Goal: Communication & Community: Answer question/provide support

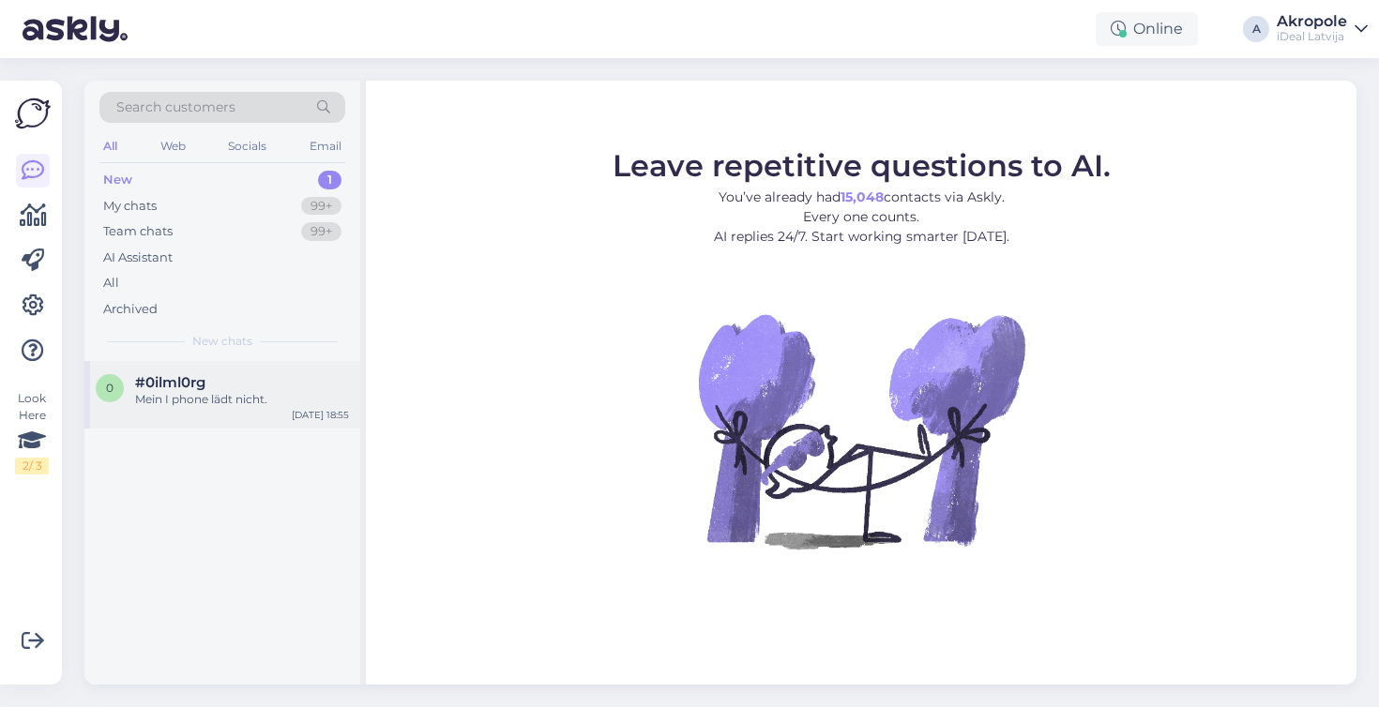
click at [266, 399] on div "Mein I phone lädt nicht." at bounding box center [242, 399] width 214 height 17
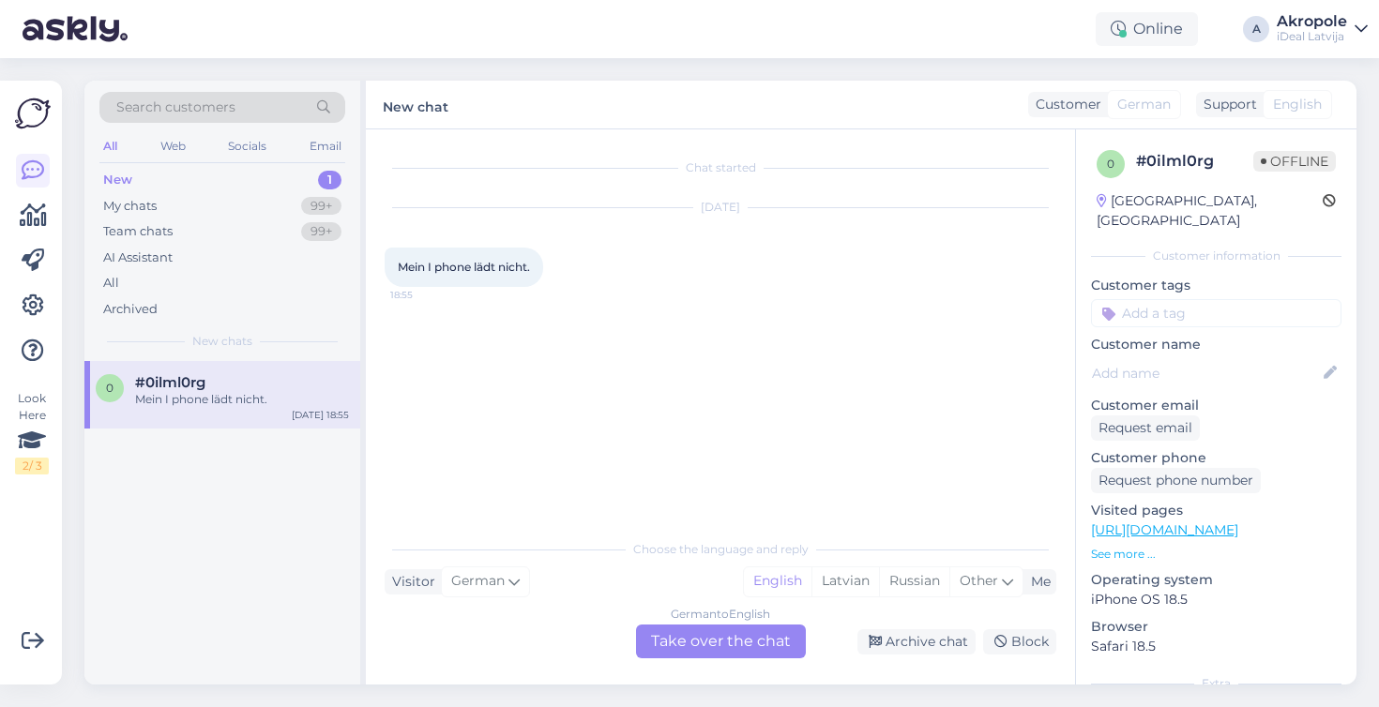
click at [386, 72] on div "Search customers All Web Socials Email New 1 My chats 99+ Team chats 99+ AI Ass…" at bounding box center [726, 382] width 1306 height 649
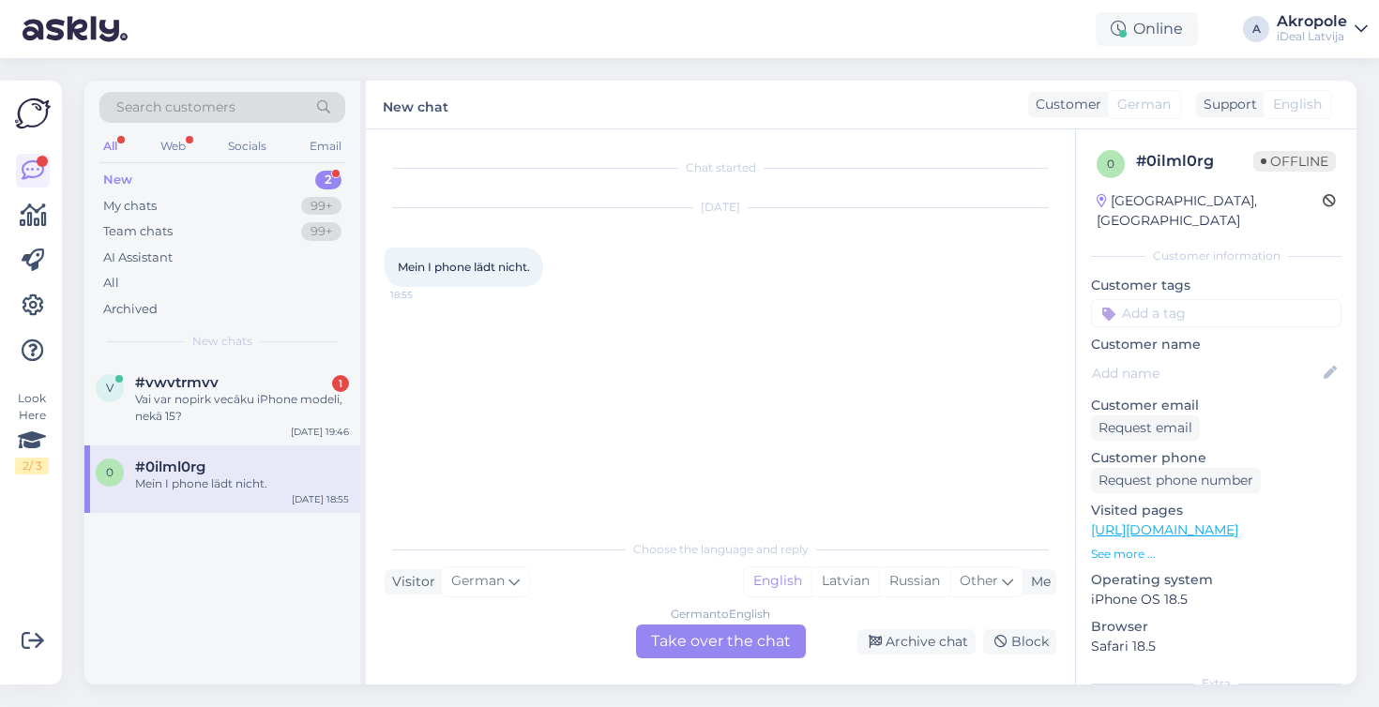
click at [697, 647] on div "German to English Take over the chat" at bounding box center [721, 642] width 170 height 34
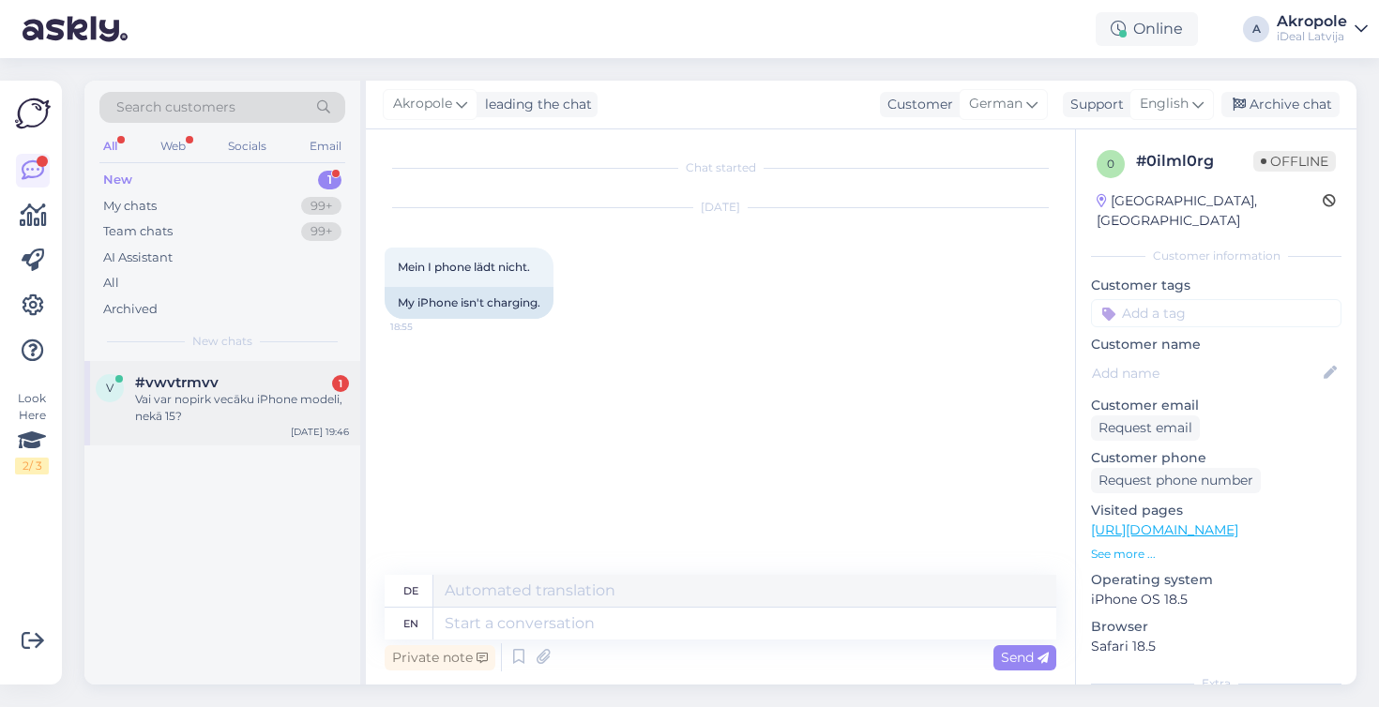
click at [299, 398] on div "Vai var nopirk vecāku iPhone modeli, nekā 15?" at bounding box center [242, 408] width 214 height 34
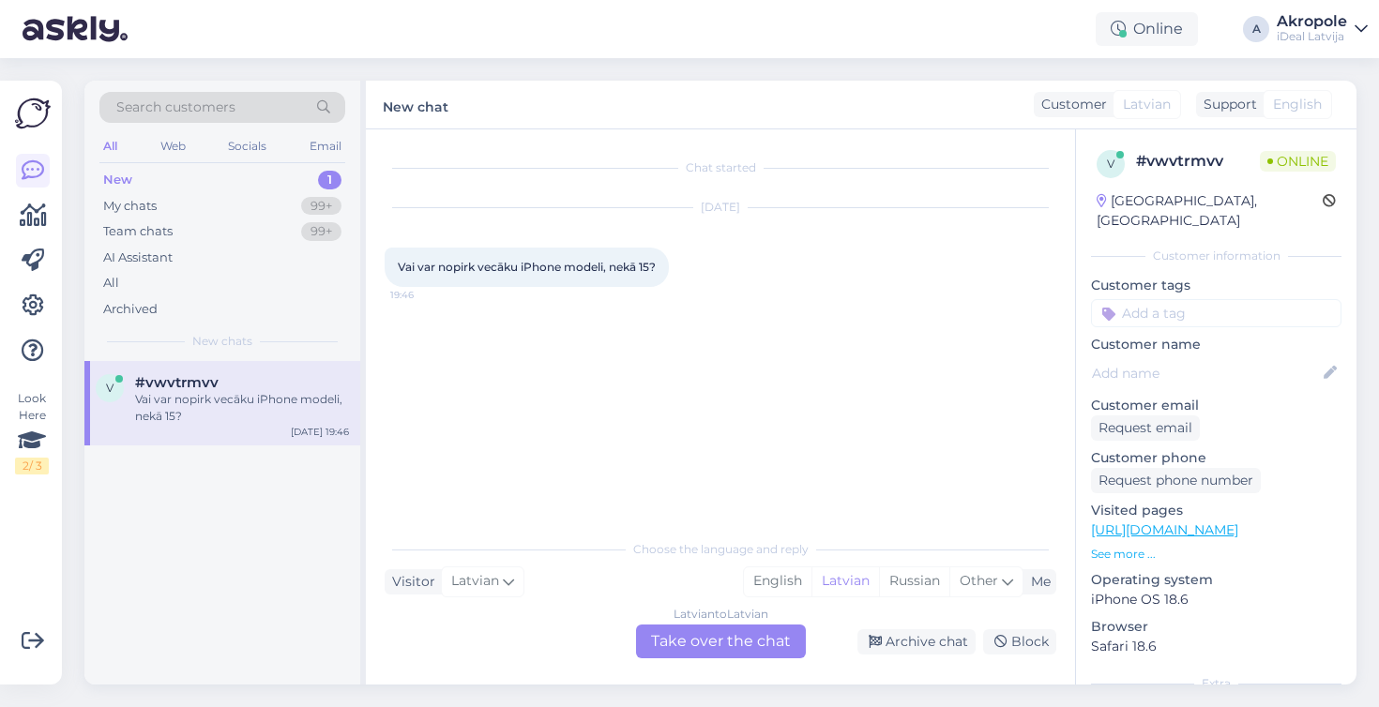
click at [748, 621] on div "Latvian to Latvian" at bounding box center [721, 614] width 95 height 17
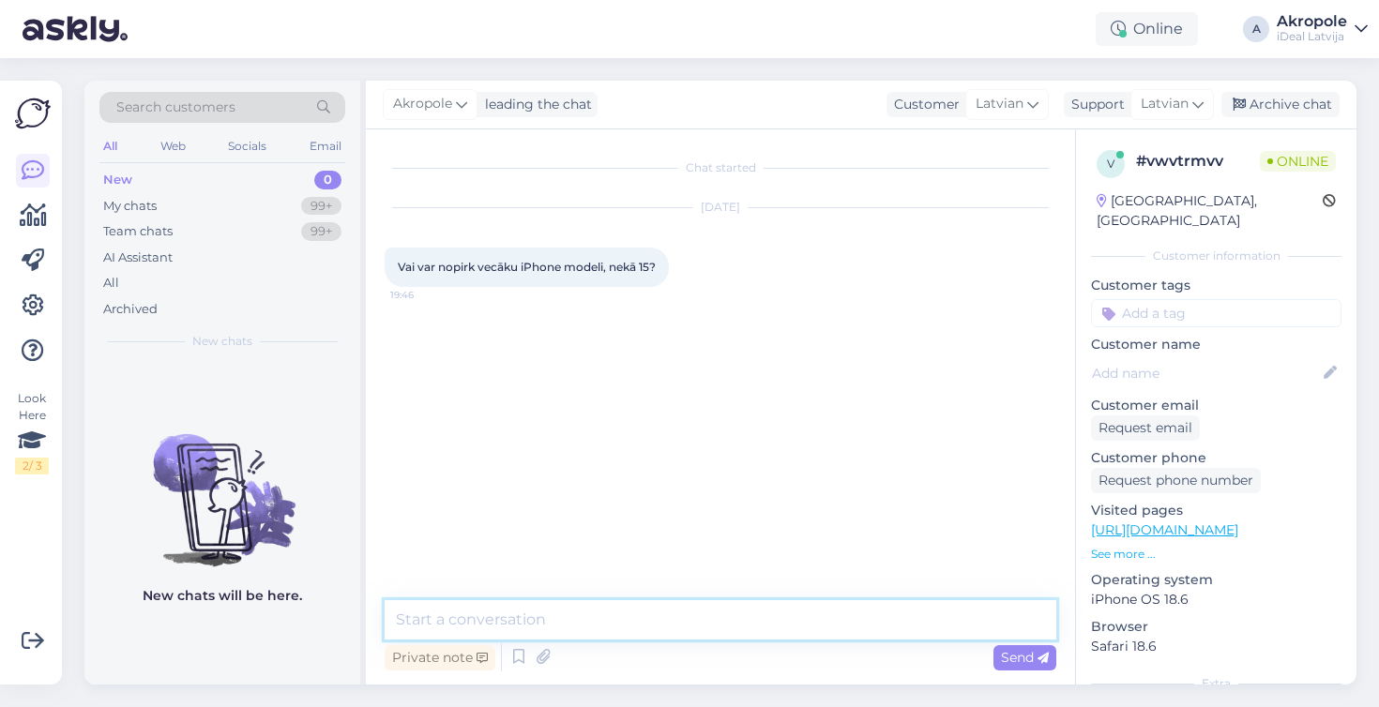
click at [740, 611] on textarea at bounding box center [721, 619] width 672 height 39
type textarea "Labvakar!"
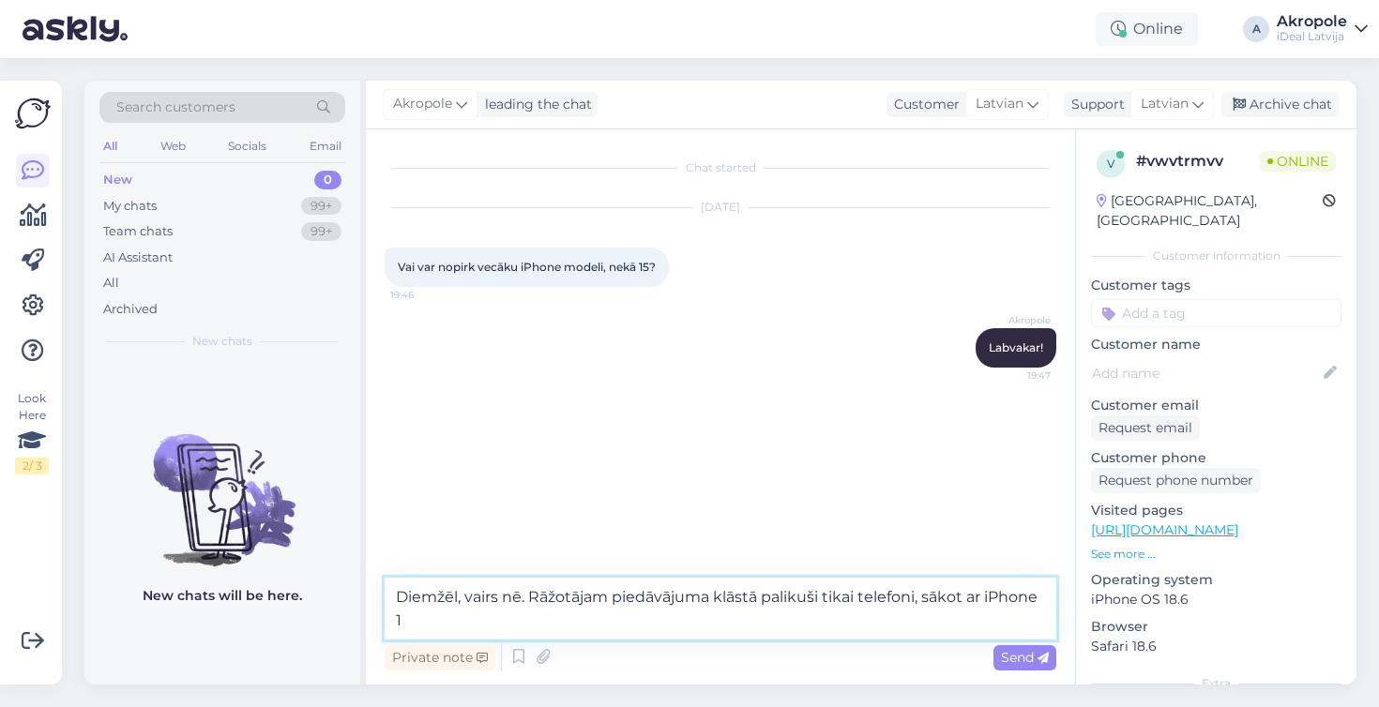
type textarea "Diemžēl, vairs nē. Rāžotājam piedāvājuma klāstā palikuši tikai telefoni, sākot …"
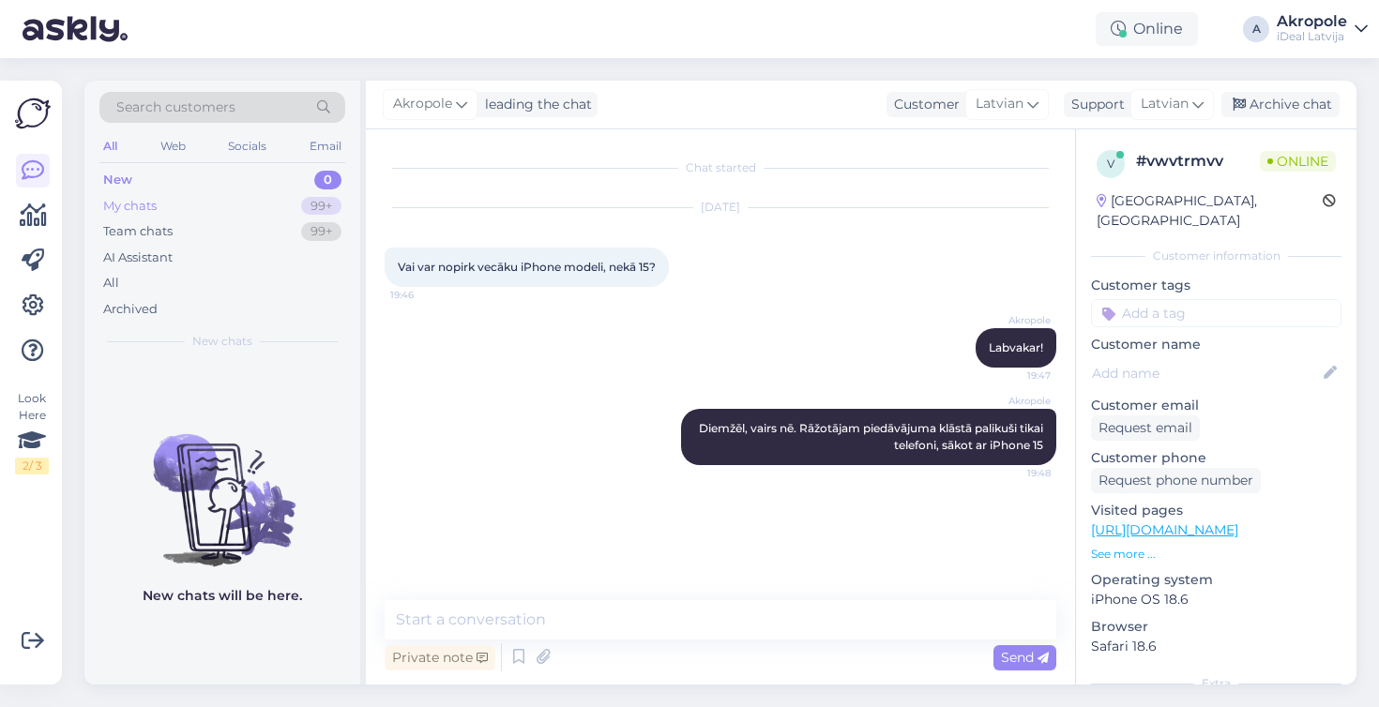
click at [258, 200] on div "My chats 99+" at bounding box center [222, 206] width 246 height 26
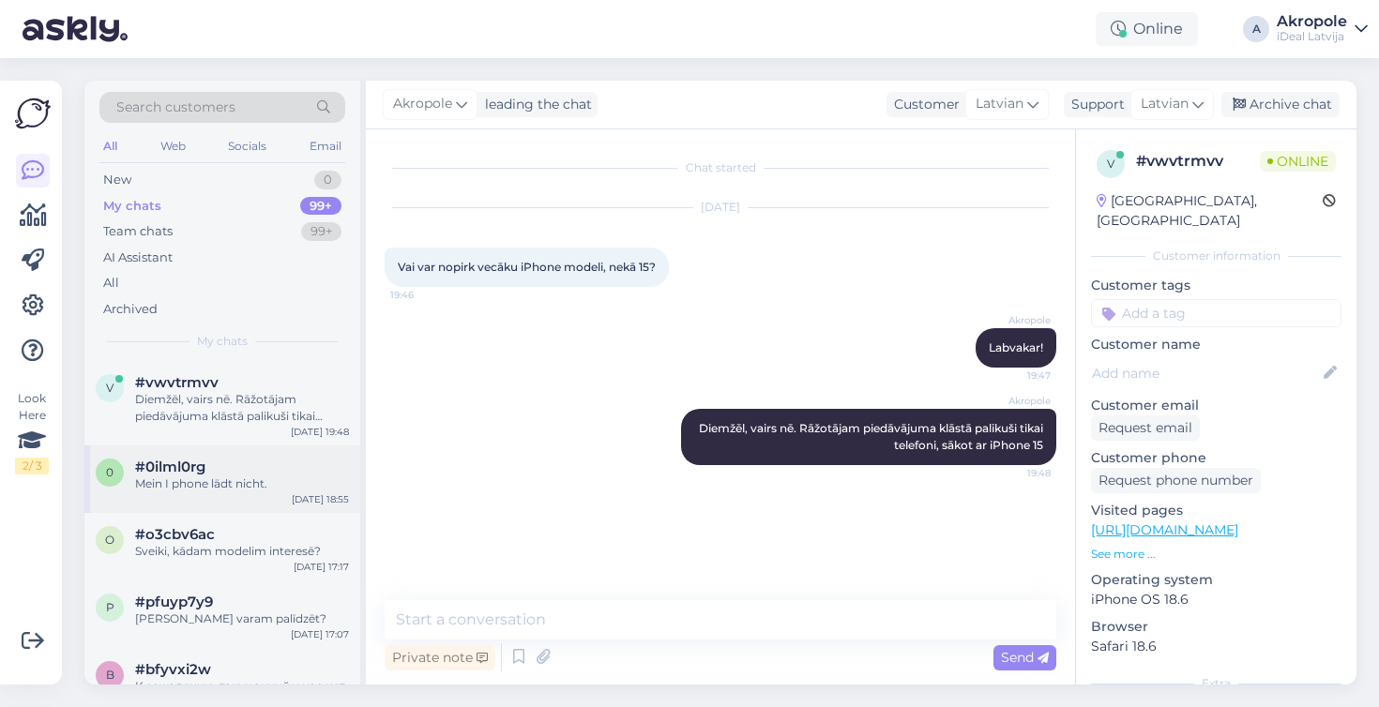
click at [273, 470] on div "#0ilml0rg" at bounding box center [242, 467] width 214 height 17
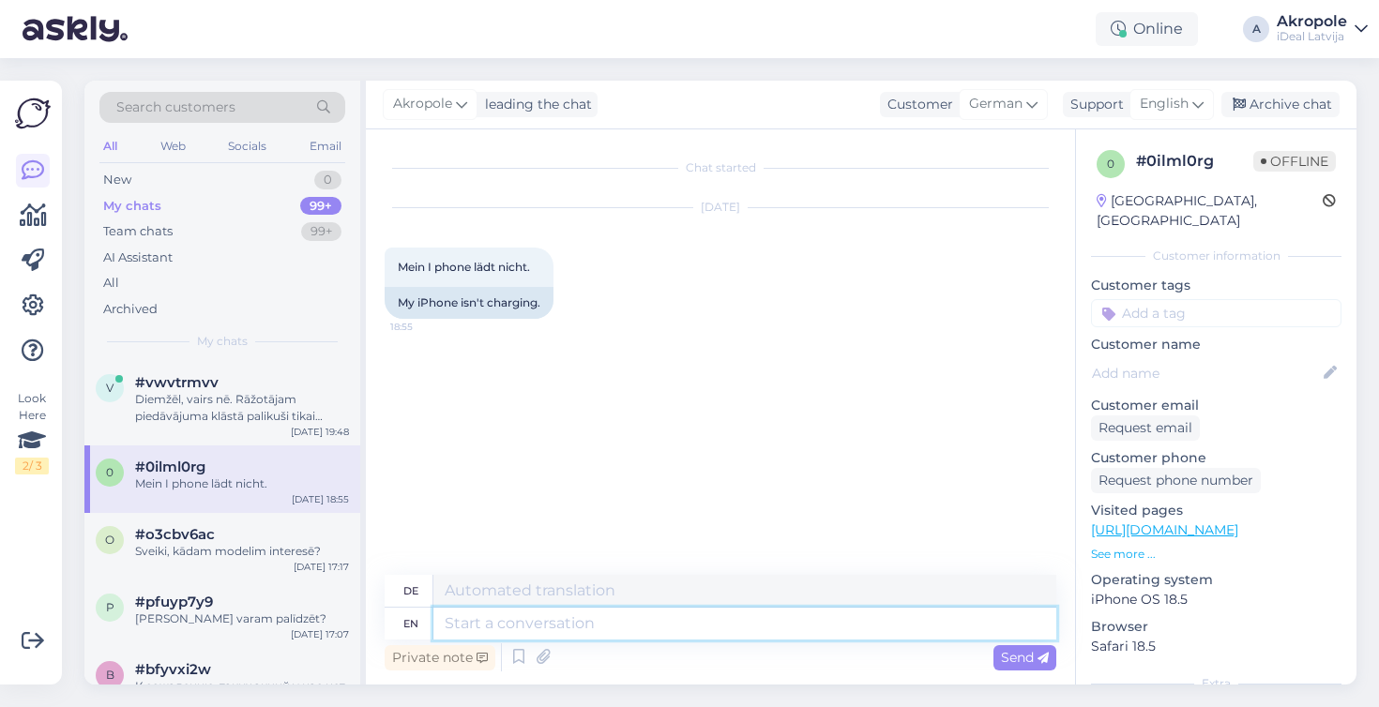
click at [509, 625] on textarea at bounding box center [744, 624] width 623 height 32
type textarea "Hi!"
type textarea "Hallo!"
type textarea "You"
type textarea "Du"
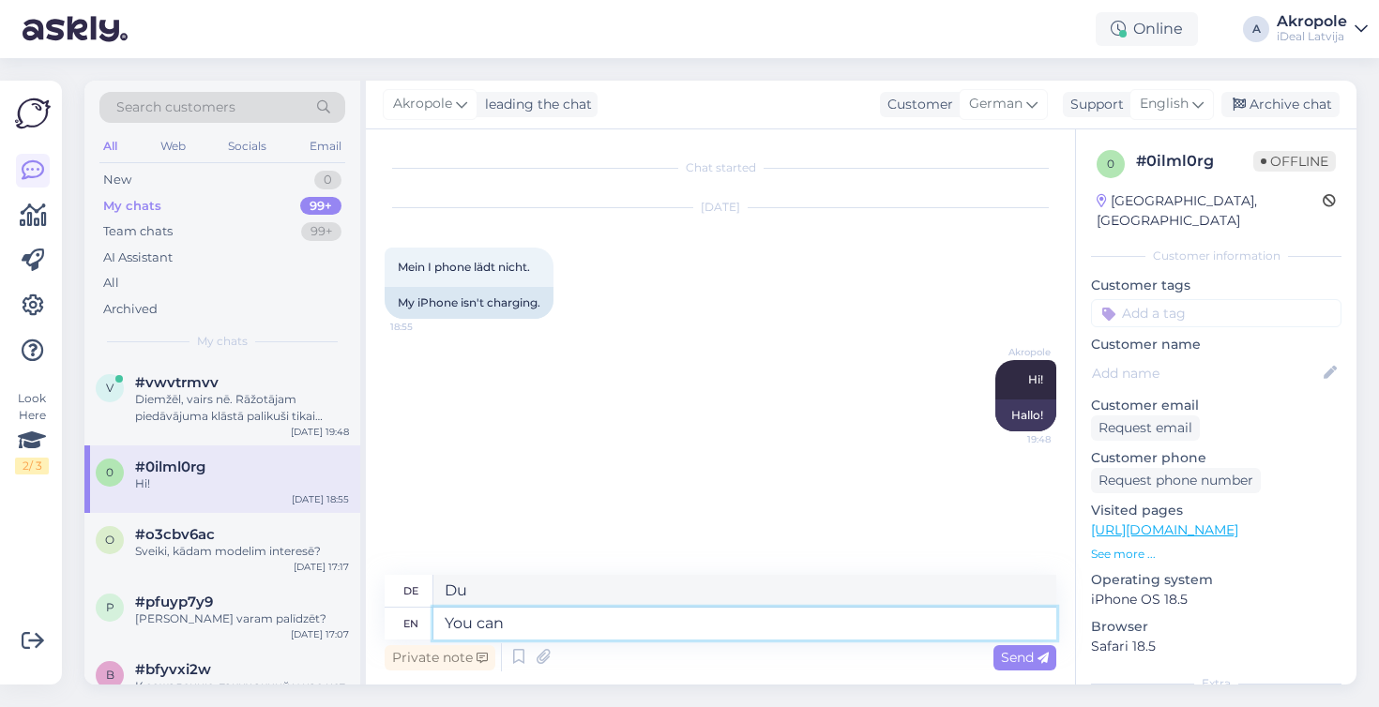
type textarea "You can"
type textarea "Du kannst"
type textarea "You can contact"
type textarea "Sie können Kontakt aufnehmen"
type textarea "You can contact our"
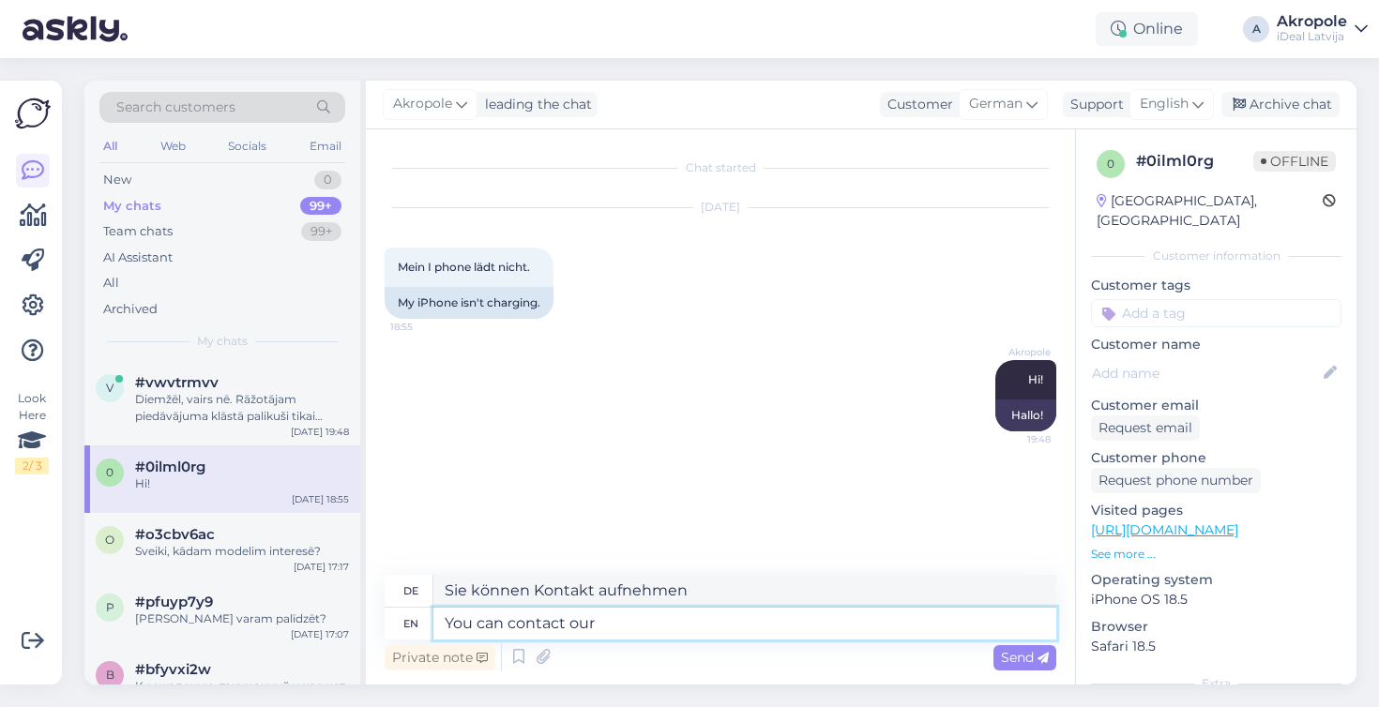
type textarea "Sie erreichen uns"
type textarea "You can contact our service"
type textarea "Sie können unseren Service kontaktieren"
type textarea "You can contact our service for"
type textarea "Sie erreichen unseren Service für"
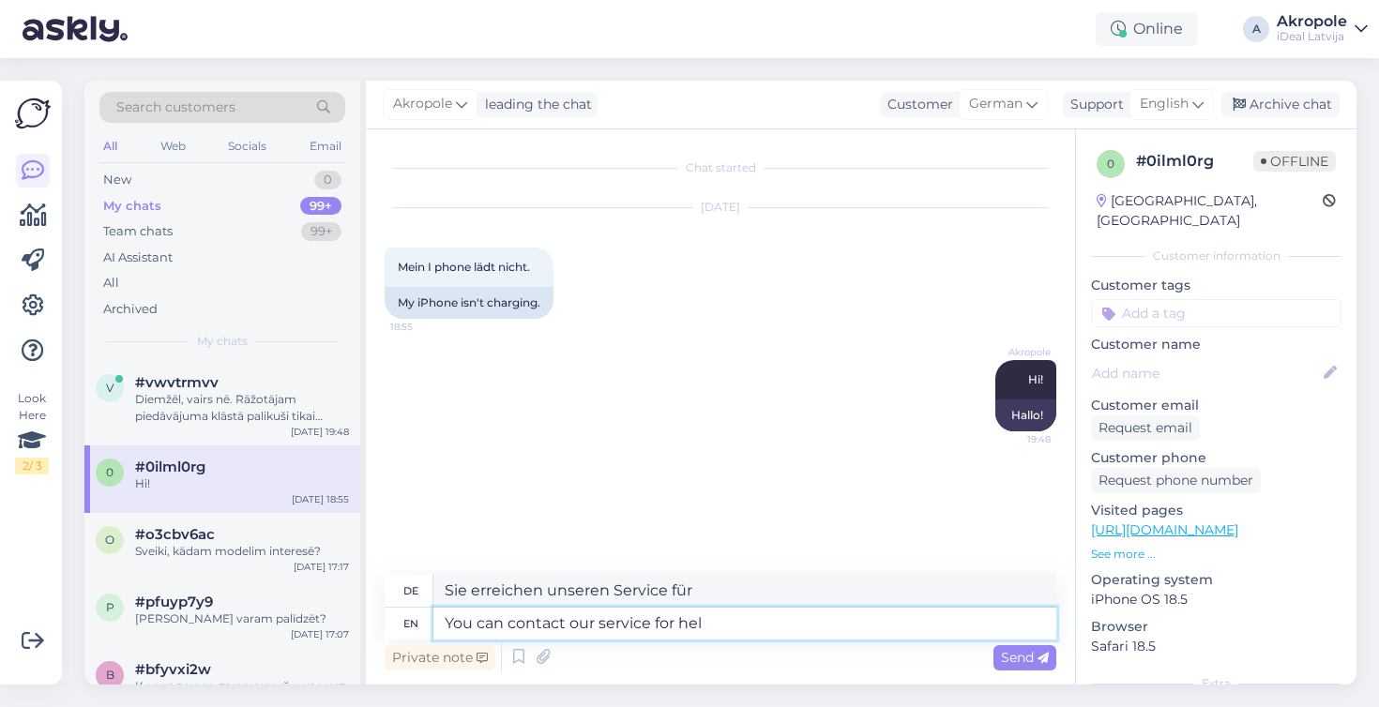
type textarea "You can contact our service for help"
type textarea "Sie können unseren Service für Hilfe kontaktieren"
type textarea "You can contact our service for help"
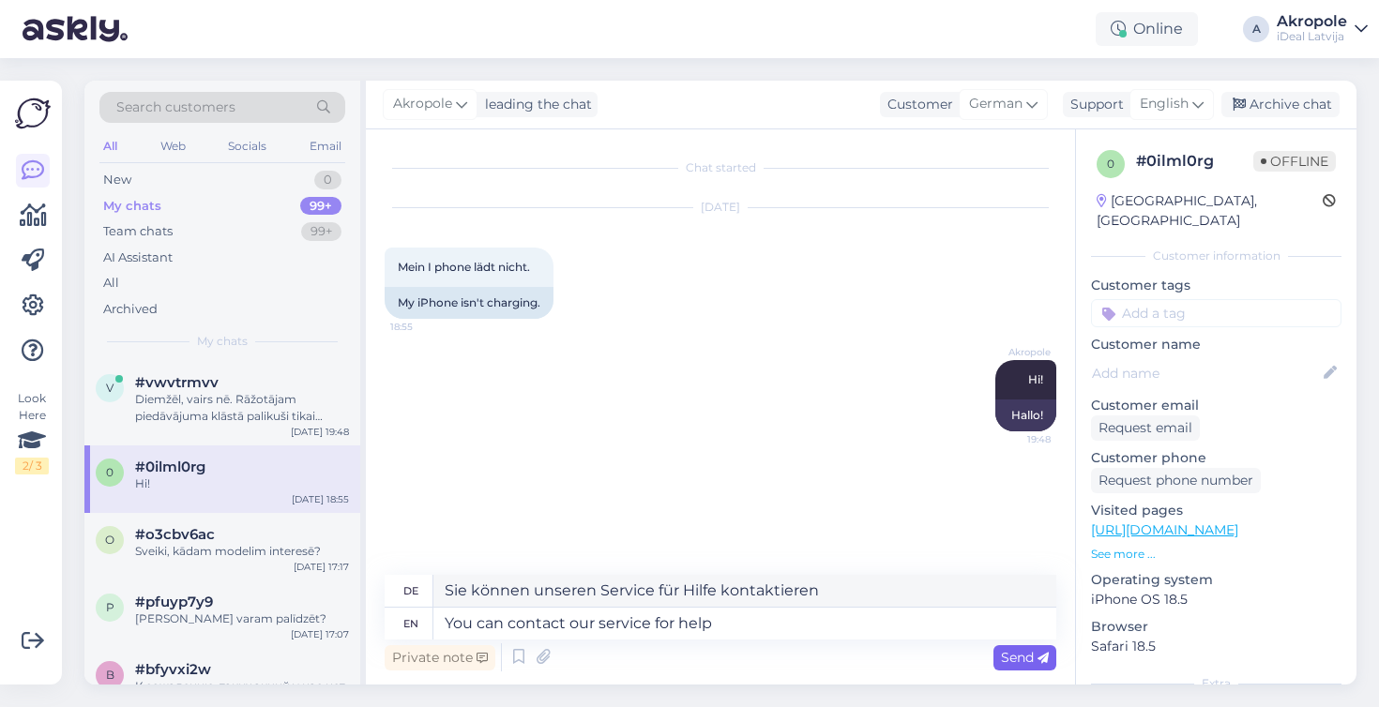
click at [1037, 665] on span "Send" at bounding box center [1025, 657] width 48 height 17
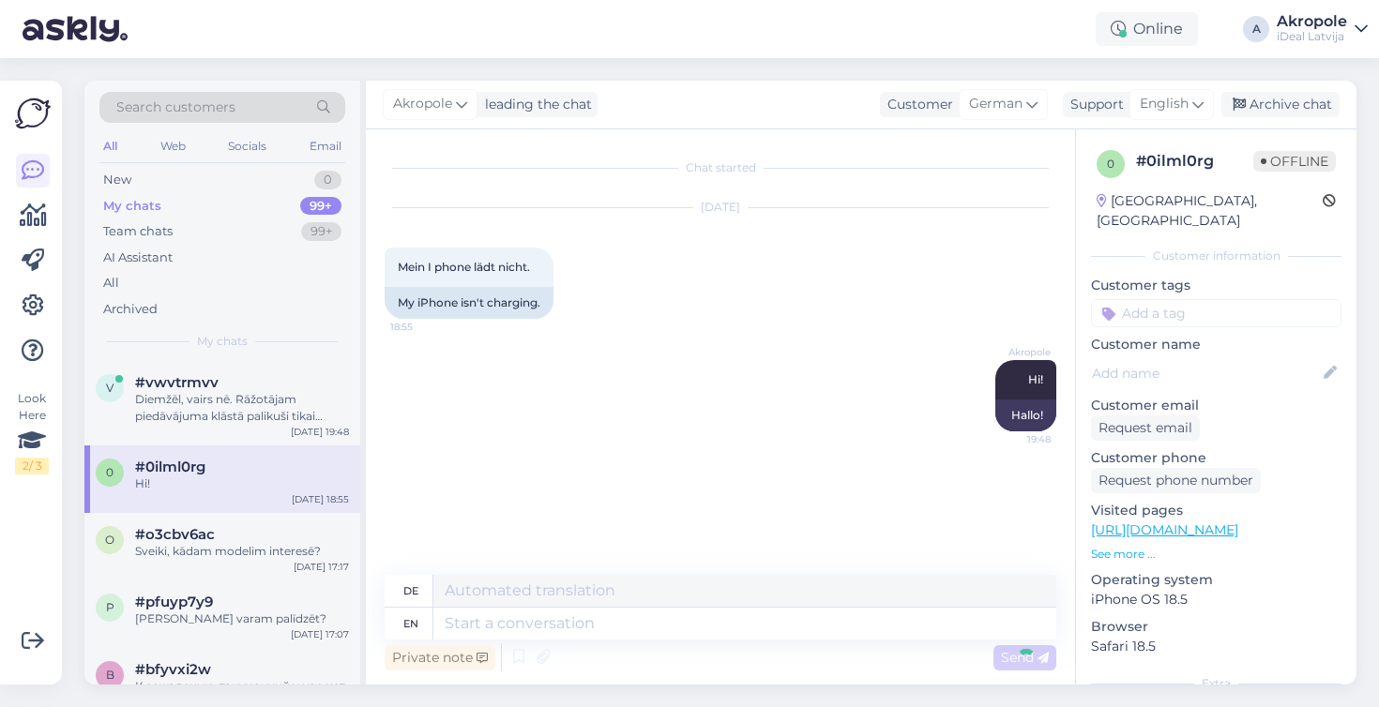
scroll to position [7, 0]
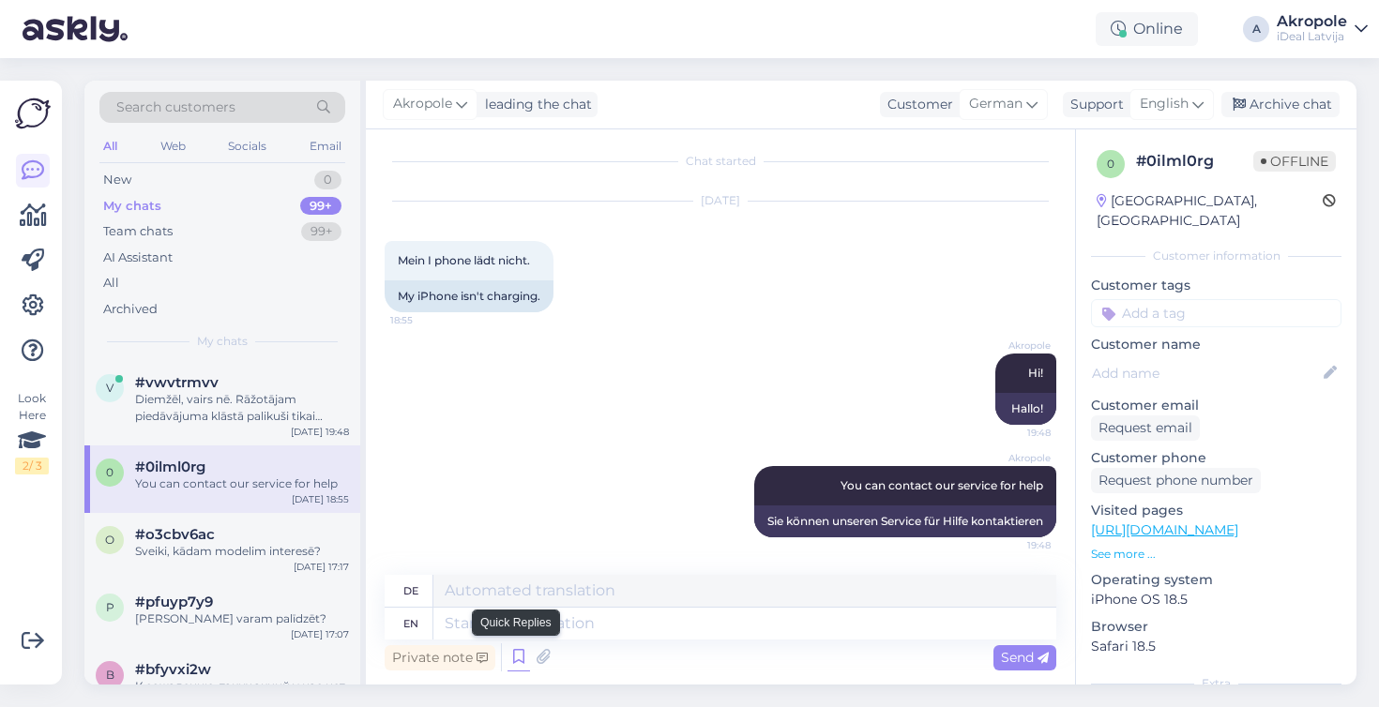
click at [509, 658] on icon at bounding box center [518, 658] width 23 height 28
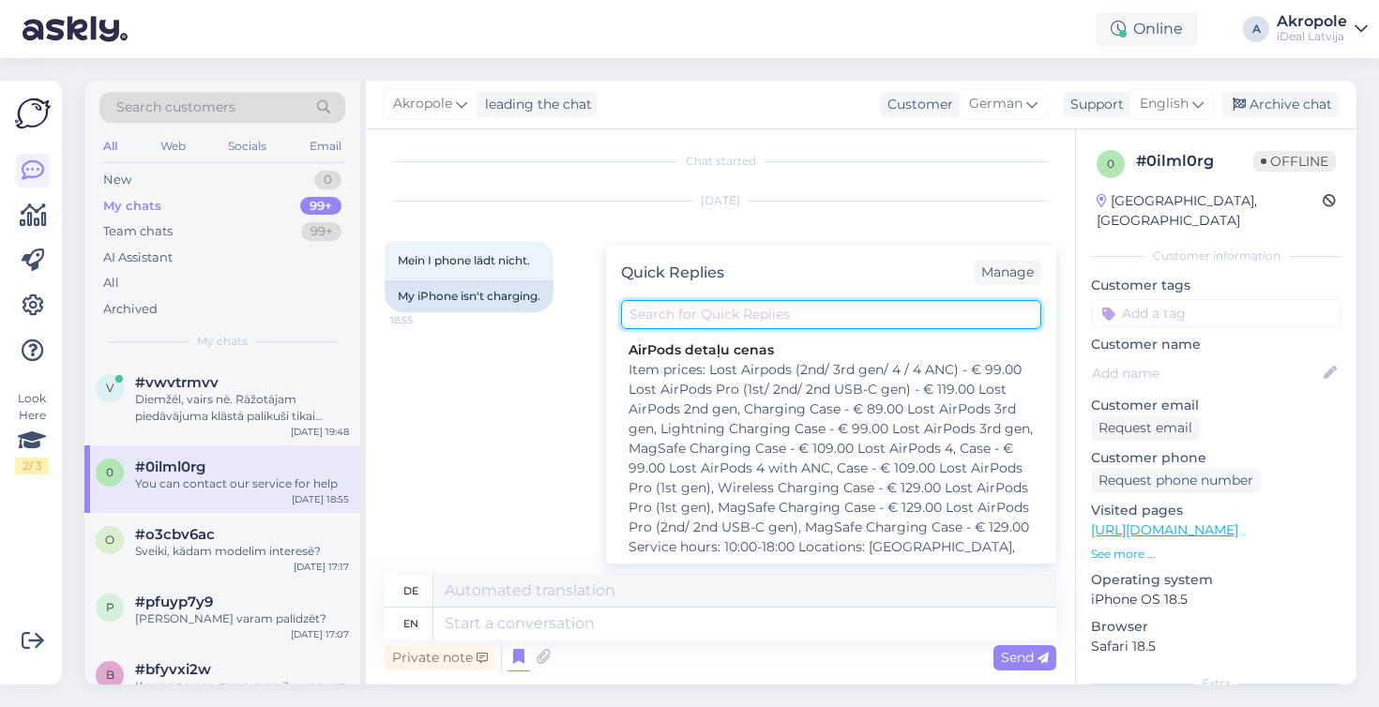
click at [720, 311] on input "text" at bounding box center [831, 314] width 420 height 29
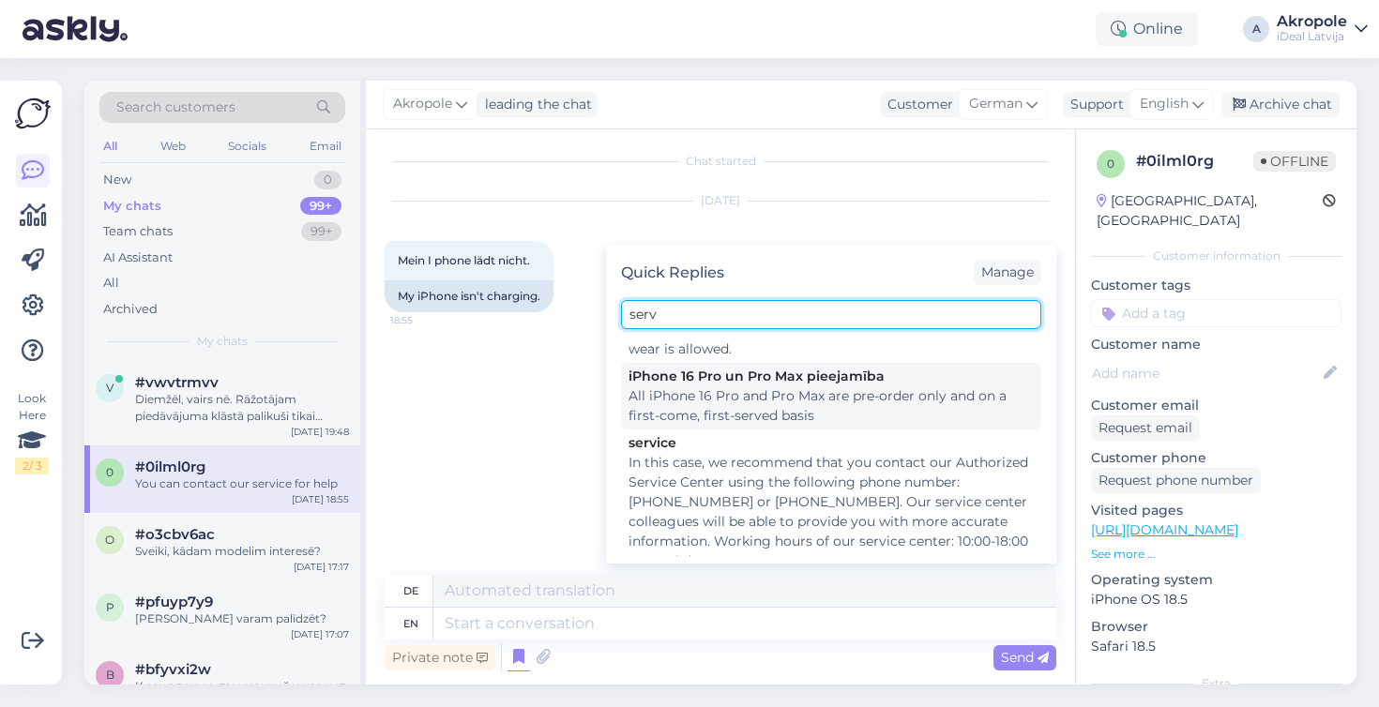
scroll to position [586, 0]
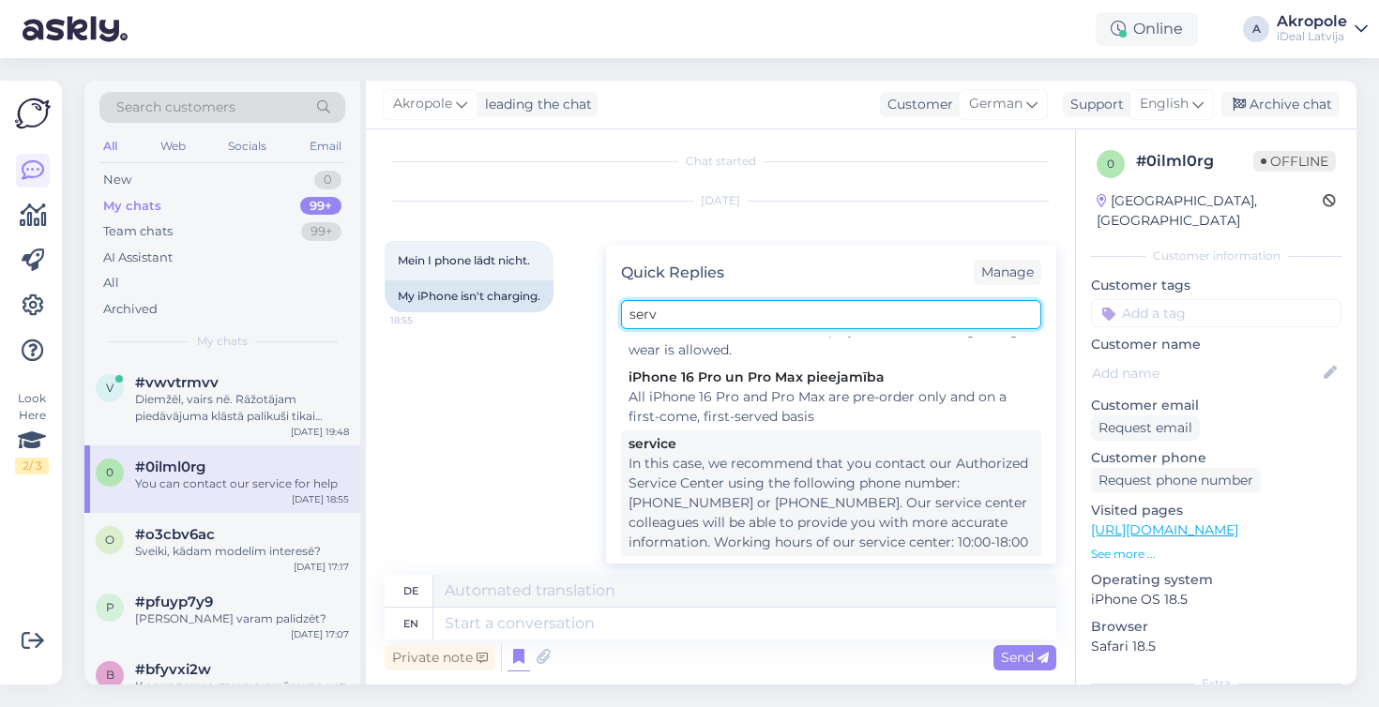
type input "serv"
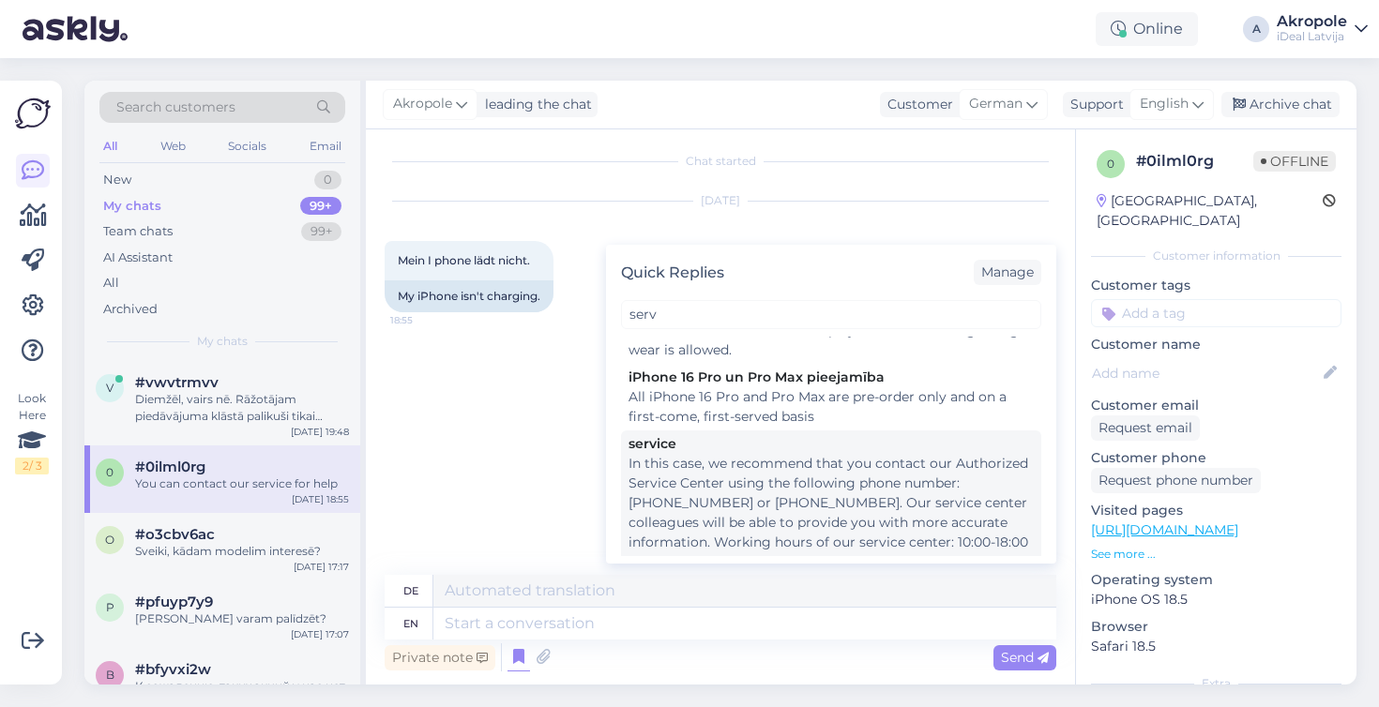
click at [825, 491] on div "In this case, we recommend that you contact our Authorized Service Center using…" at bounding box center [830, 513] width 405 height 118
type textarea "In diesem Fall empfehlen wir Ihnen, sich unter der folgenden Telefonnummer an u…"
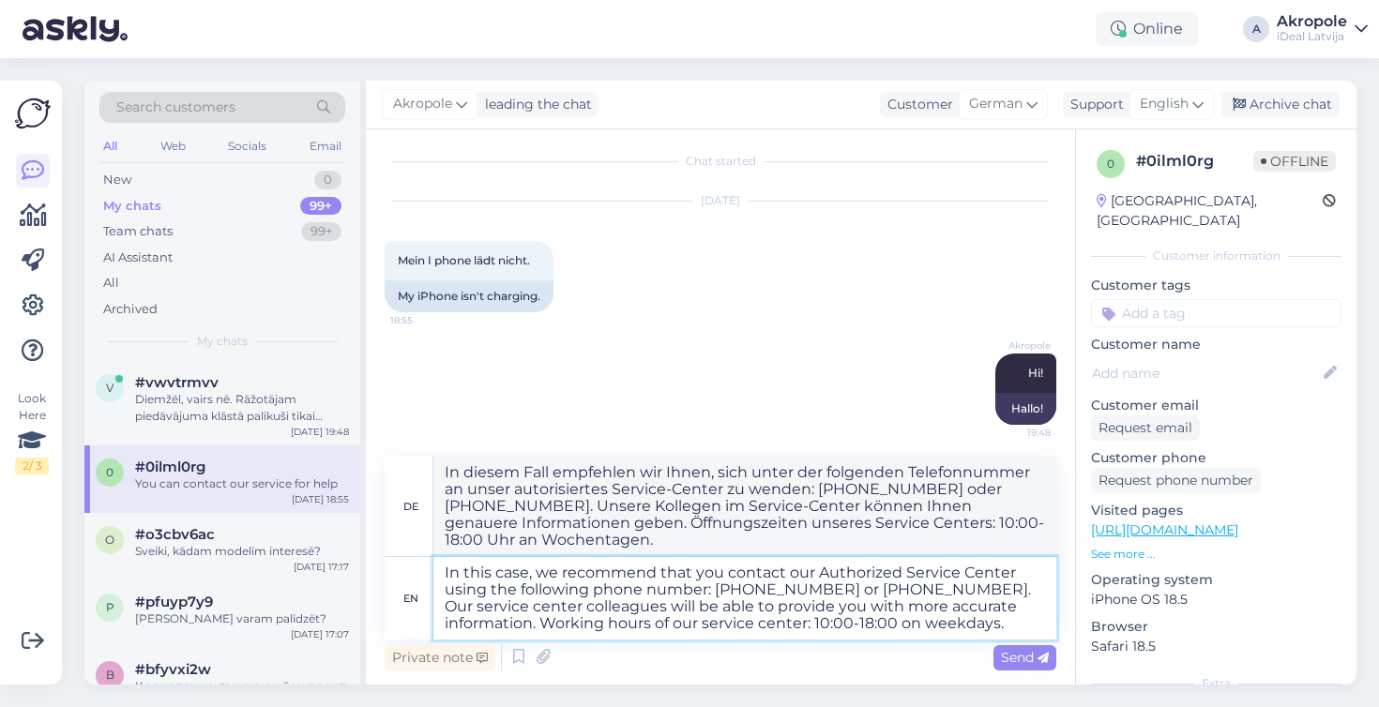
drag, startPoint x: 793, startPoint y: 574, endPoint x: 418, endPoint y: 557, distance: 374.7
click at [418, 557] on div "en In this case, we recommend that you contact our Authorized Service Center us…" at bounding box center [721, 598] width 672 height 83
type textarea "Our Authorized Service Center using the following phone number: [PHONE_NUMBER] …"
type textarea "Unser autorisiertes Service-Center erreichen Sie unter den folgenden Telefonnum…"
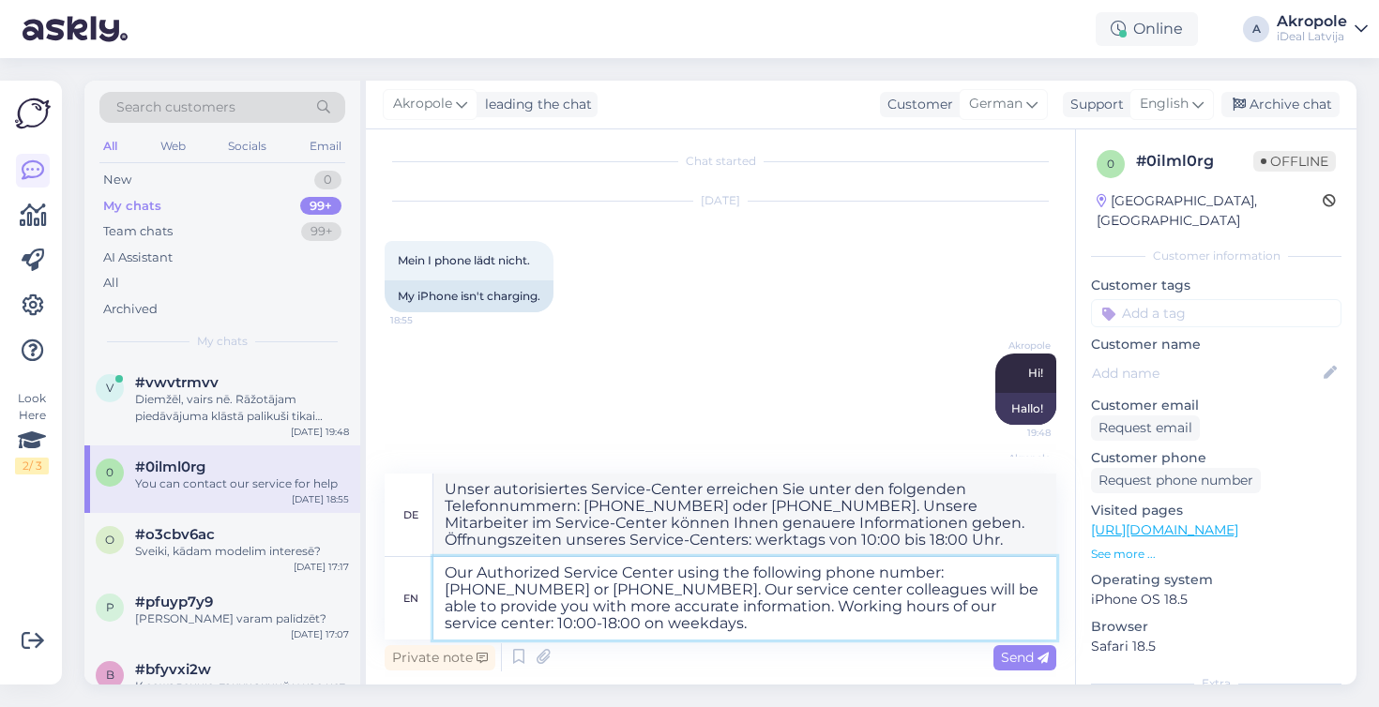
click at [702, 573] on textarea "Our Authorized Service Center using the following phone number: [PHONE_NUMBER] …" at bounding box center [744, 598] width 623 height 83
click at [698, 574] on textarea "Our Authorized Service Center using the following phone number: [PHONE_NUMBER] …" at bounding box center [744, 598] width 623 height 83
type textarea "Our Authorized Service Center wit the following phone number: [PHONE_NUMBER] or…"
type textarea "Unser autorisiertes Service-Center erreichen Sie unter der Telefonnummer [PHONE…"
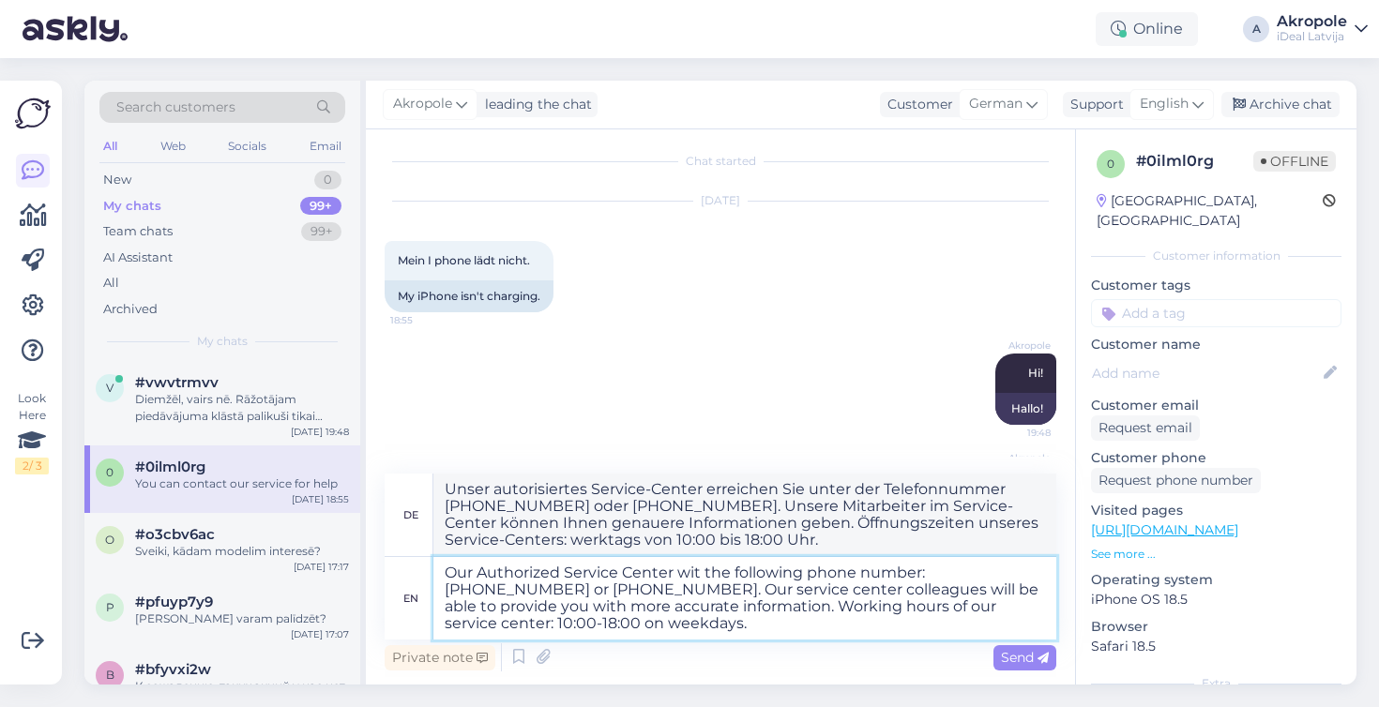
type textarea "Our Authorized Service Center with the following phone number: [PHONE_NUMBER] o…"
type textarea "Unser autorisiertes Service-Center mit der Telefonnummer [PHONE_NUMBER] oder [P…"
click at [974, 576] on textarea "Our Authorized Service Center with the following phone number: [PHONE_NUMBER] o…" at bounding box center [744, 598] width 623 height 83
click at [1012, 573] on textarea "Our Authorized Service Center with the following phone number: [PHONE_NUMBER] o…" at bounding box center [744, 598] width 623 height 83
type textarea "Our Authorized Service Center with the following phone number: [PHONE_NUMBER] o…"
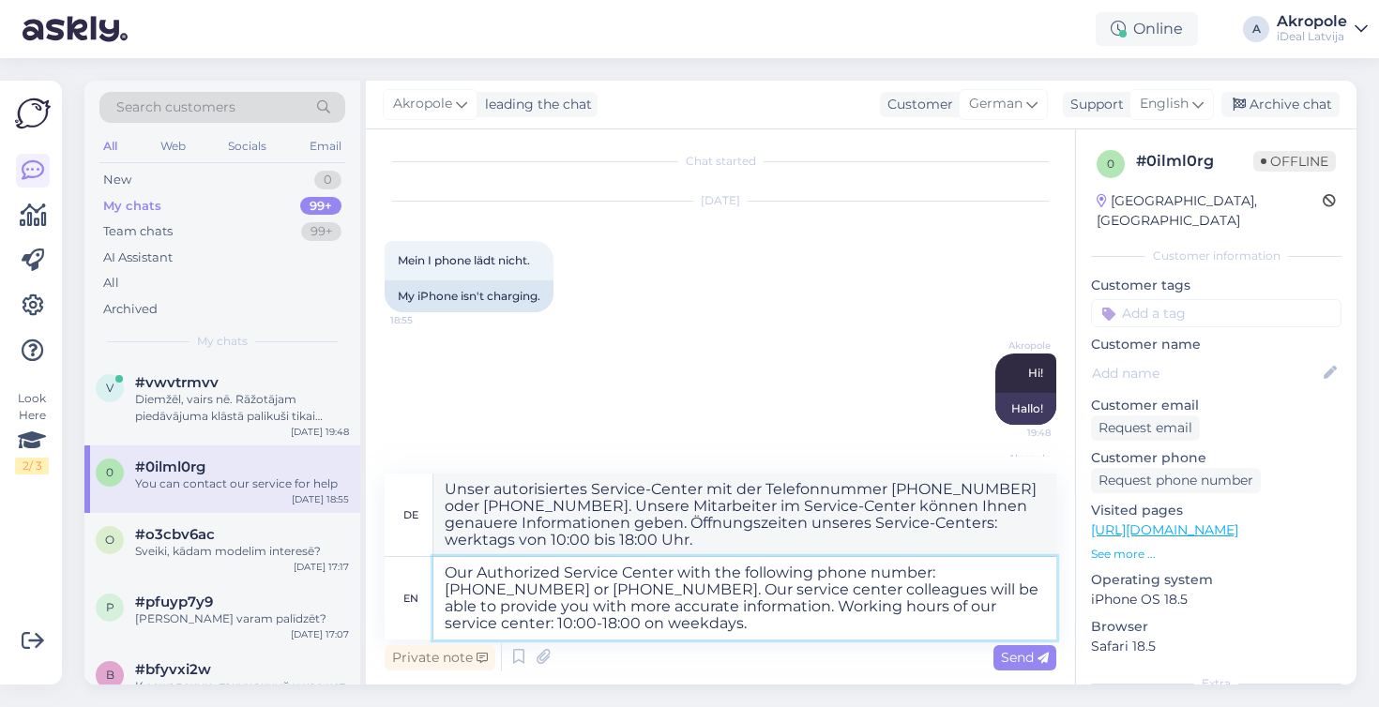
type textarea "Unser autorisiertes Servicecenter mit der Telefonnummer [PHONE_NUMBER] oder [PH…"
click at [511, 591] on textarea "Our Authorized Service Center with the following phone number: [PHONE_NUMBER] o…" at bounding box center [744, 598] width 623 height 83
type textarea "Our Authorized Service Center with the following phone number: [PHONE_NUMBER] o…"
type textarea "Unser autorisiertes Servicecenter mit der Telefonnummer [PHONE_NUMBER] oder [PH…"
type textarea "Our Authorized Service Center with the following phone number: [PHONE_NUMBER] o…"
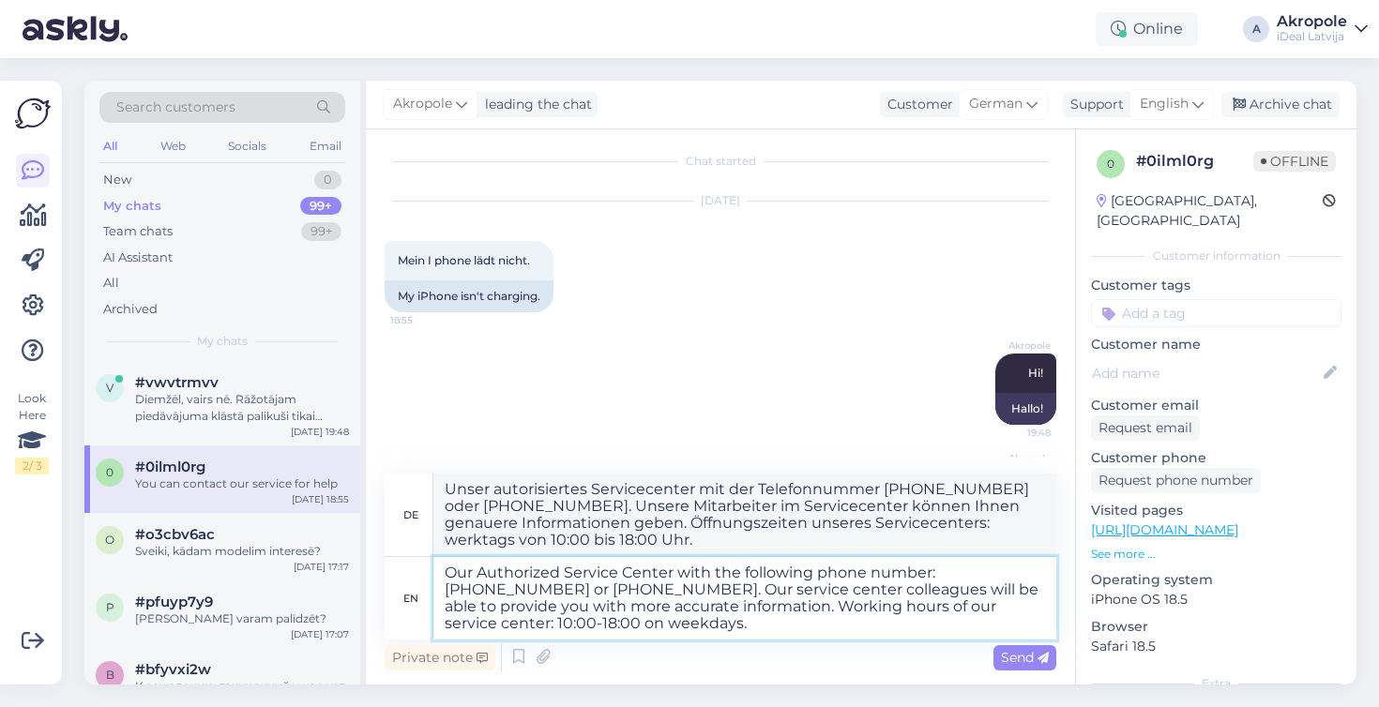
type textarea "Unser autorisiertes Servicecenter unter der Telefonnummer [PHONE_NUMBER] oder […"
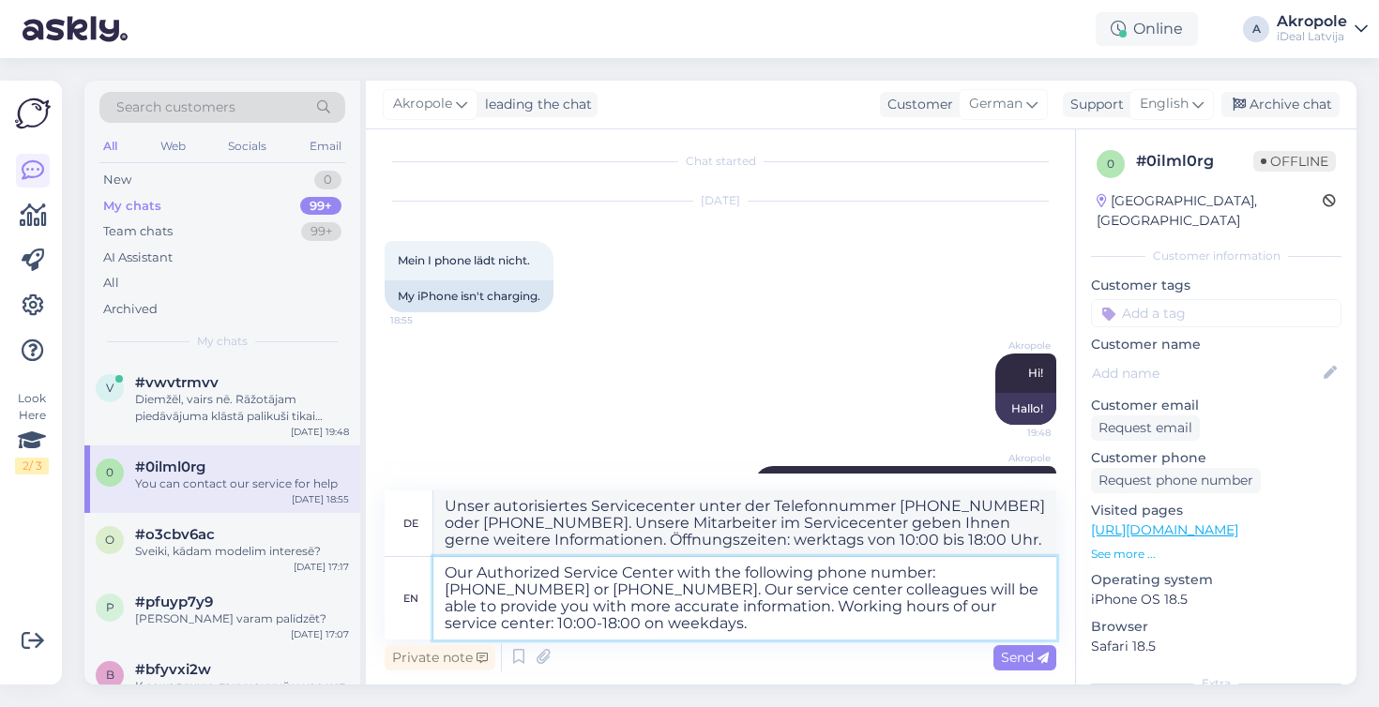
drag, startPoint x: 646, startPoint y: 610, endPoint x: 577, endPoint y: 586, distance: 73.3
click at [577, 588] on textarea "Our Authorized Service Center with the following phone number: [PHONE_NUMBER] o…" at bounding box center [744, 598] width 623 height 83
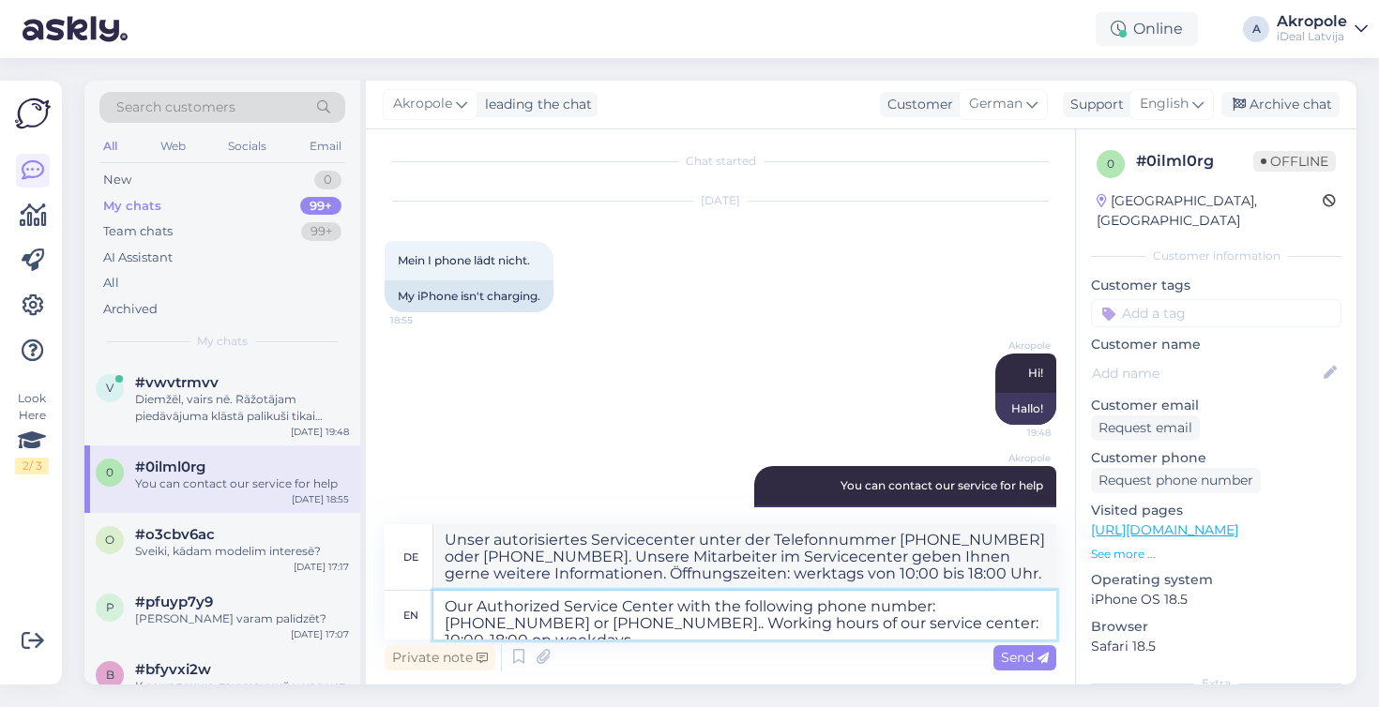
type textarea "Our Authorized Service Center with the following phone number: [PHONE_NUMBER] o…"
type textarea "Unser autorisiertes Servicecenter mit der folgenden Telefonnummer: [PHONE_NUMBE…"
click at [692, 610] on textarea "Our Authorized Service Center with the following phone number: [PHONE_NUMBER] o…" at bounding box center [744, 615] width 623 height 49
click at [1040, 628] on textarea "Our Authorized Service Center with the following phone number: [PHONE_NUMBER] o…" at bounding box center [744, 615] width 623 height 49
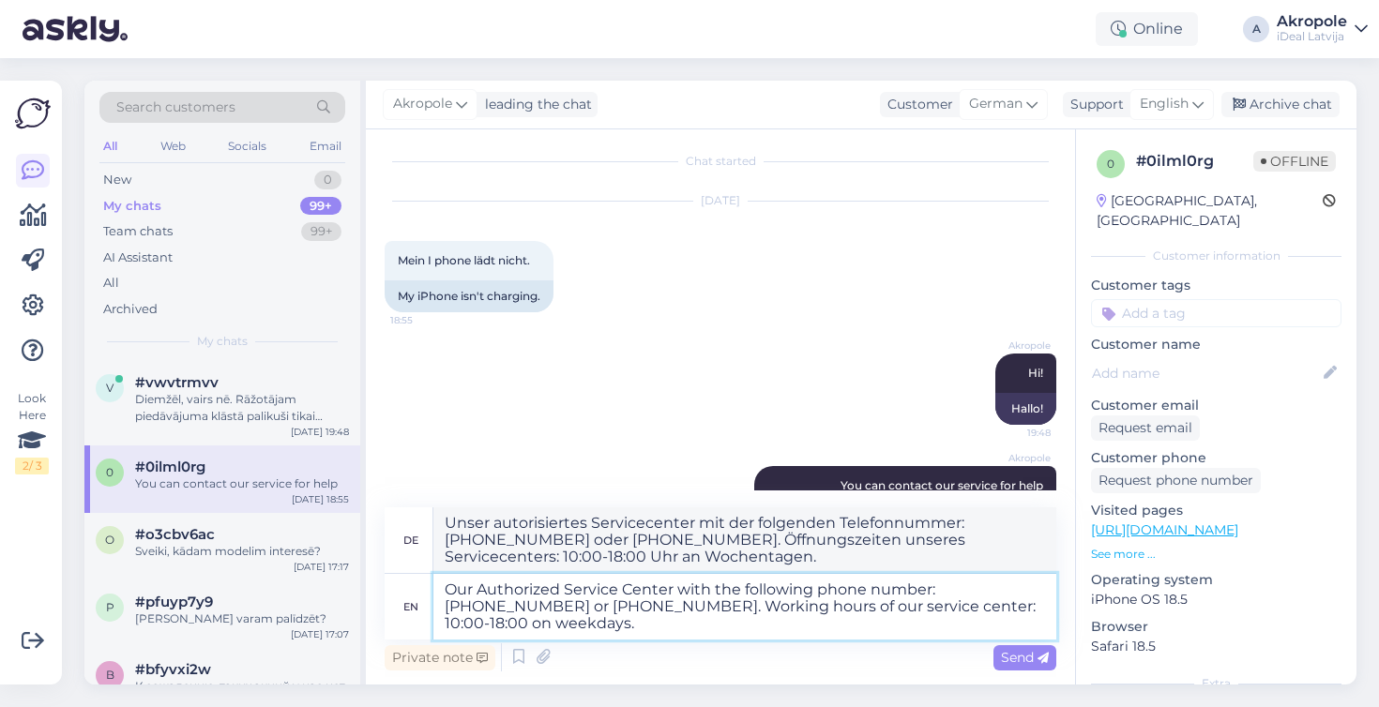
type textarea "Our Authorized Service Center with the following phone number: [PHONE_NUMBER] o…"
type textarea "Unser autorisiertes Servicecenter mit der folgenden Telefonnummer: [PHONE_NUMBE…"
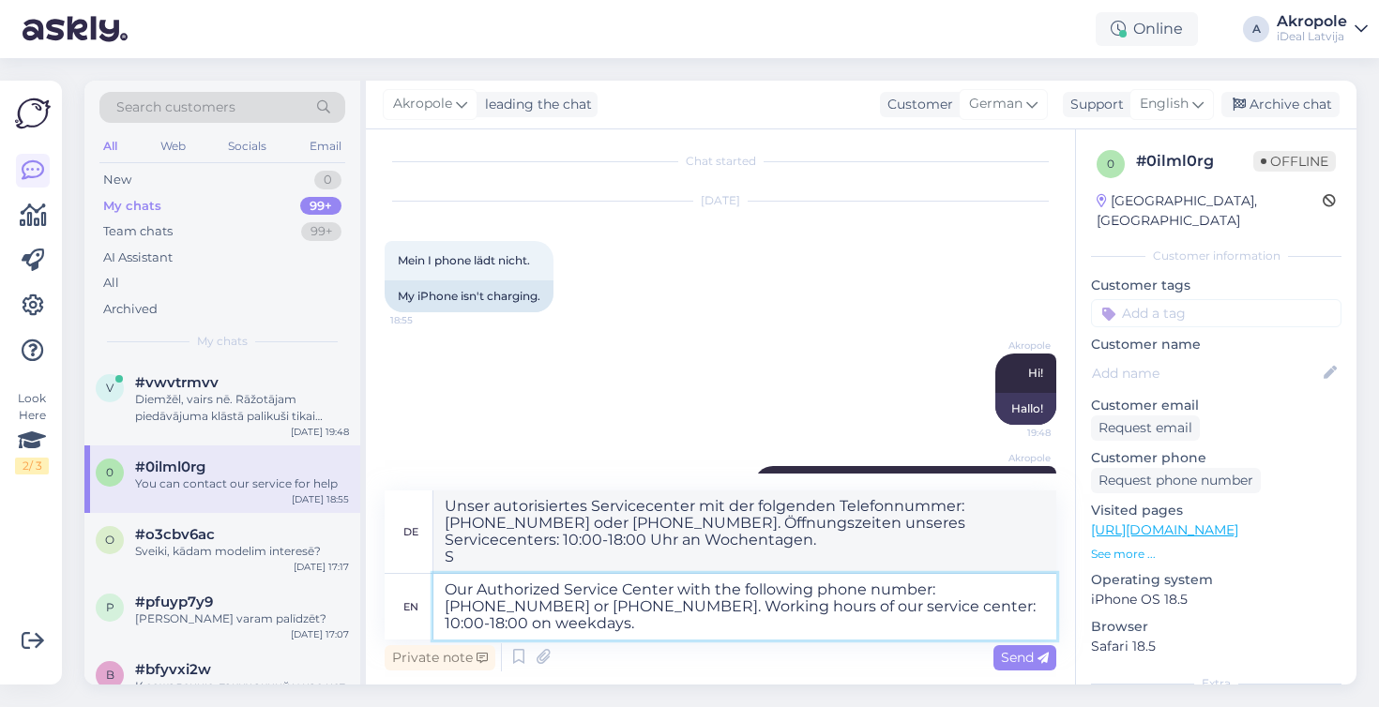
type textarea "Our Authorized Service Center with the following phone number: [PHONE_NUMBER] o…"
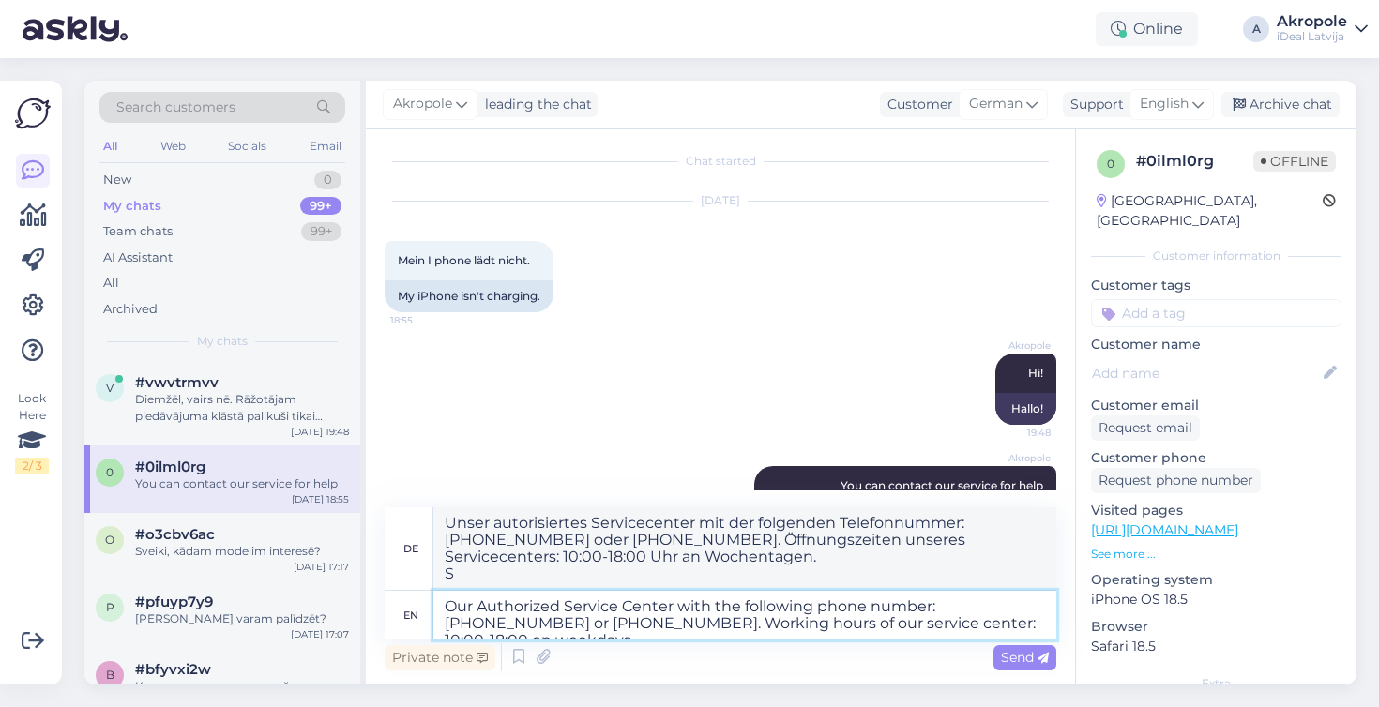
type textarea "Unser autorisiertes Servicecenter mit der folgenden Telefonnummer: [PHONE_NUMBE…"
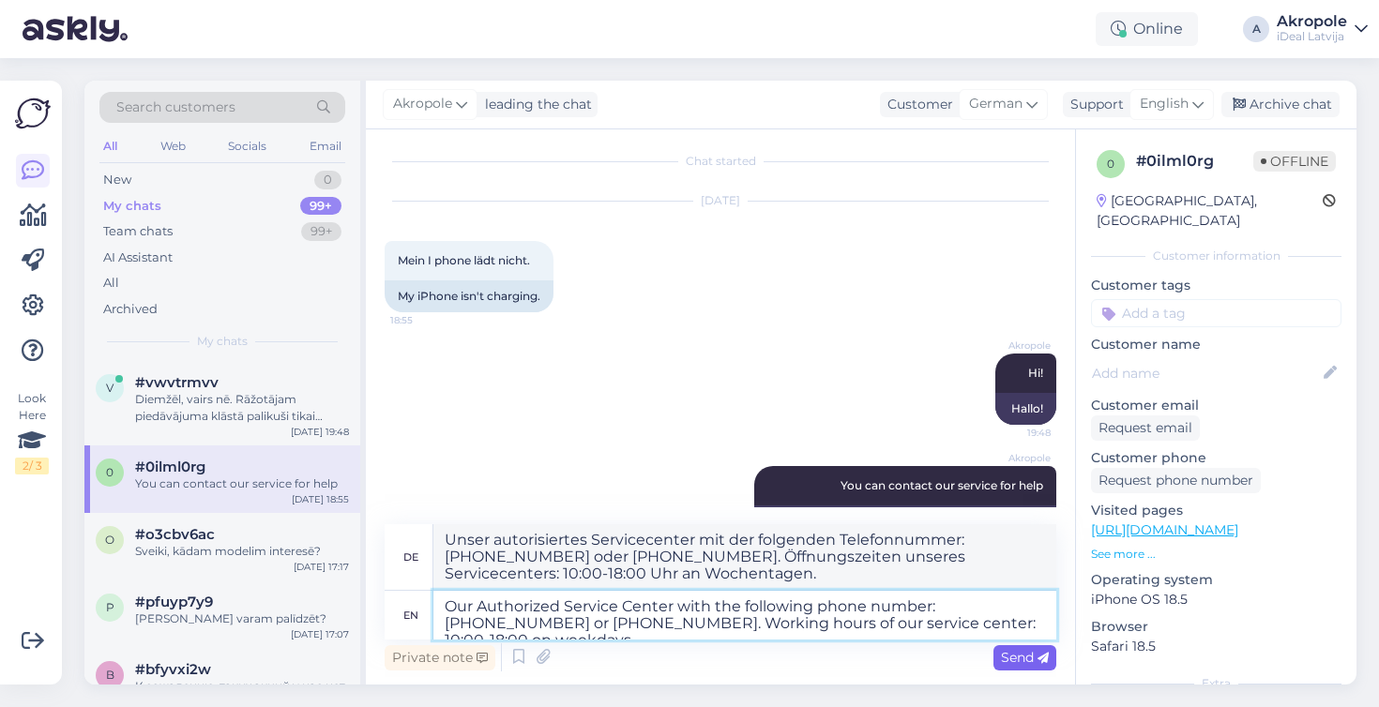
type textarea "Our Authorized Service Center with the following phone number: [PHONE_NUMBER] o…"
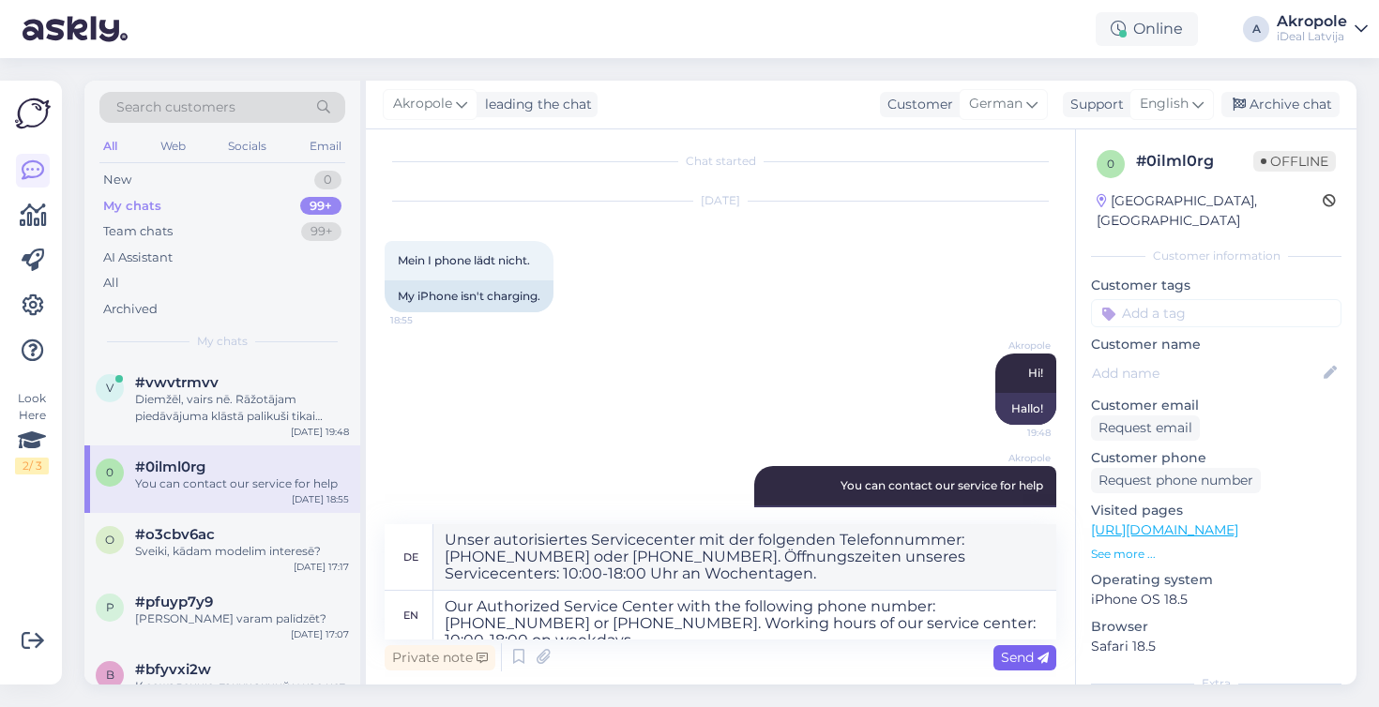
click at [1035, 658] on span "Send" at bounding box center [1025, 657] width 48 height 17
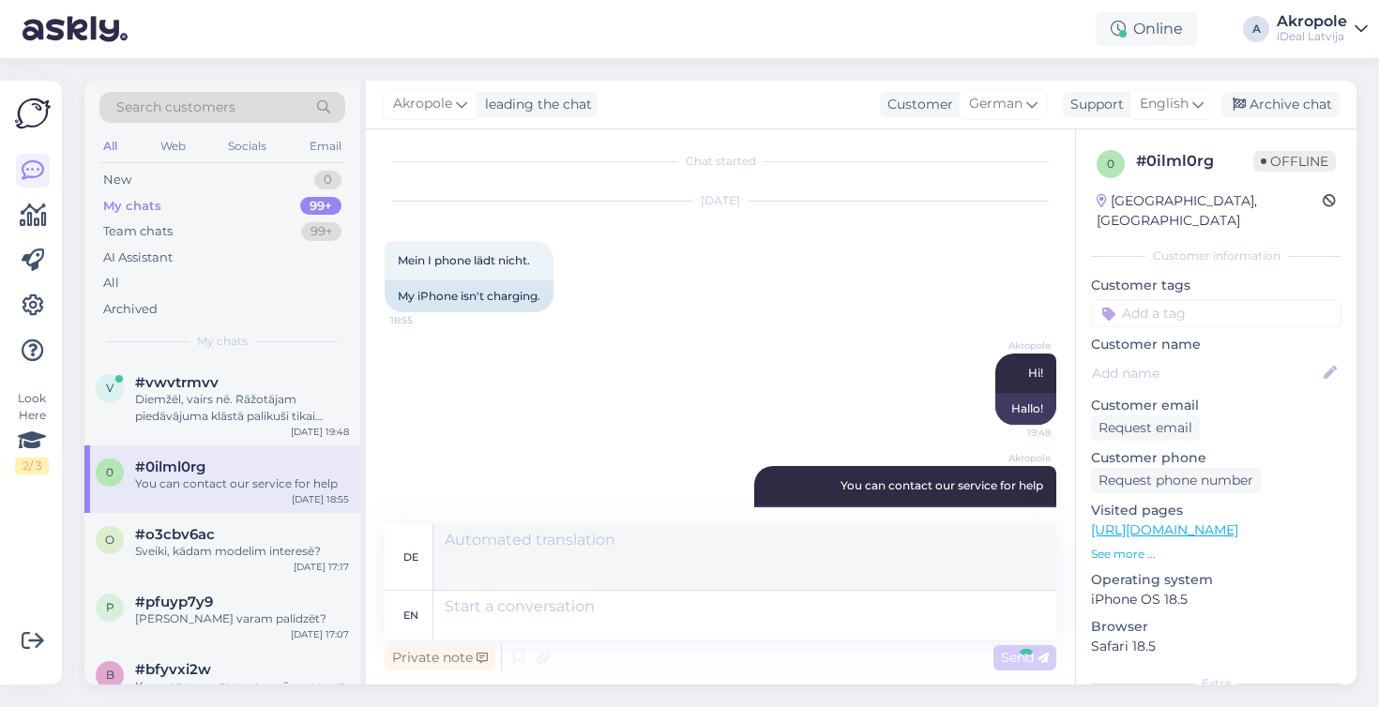
scroll to position [204, 0]
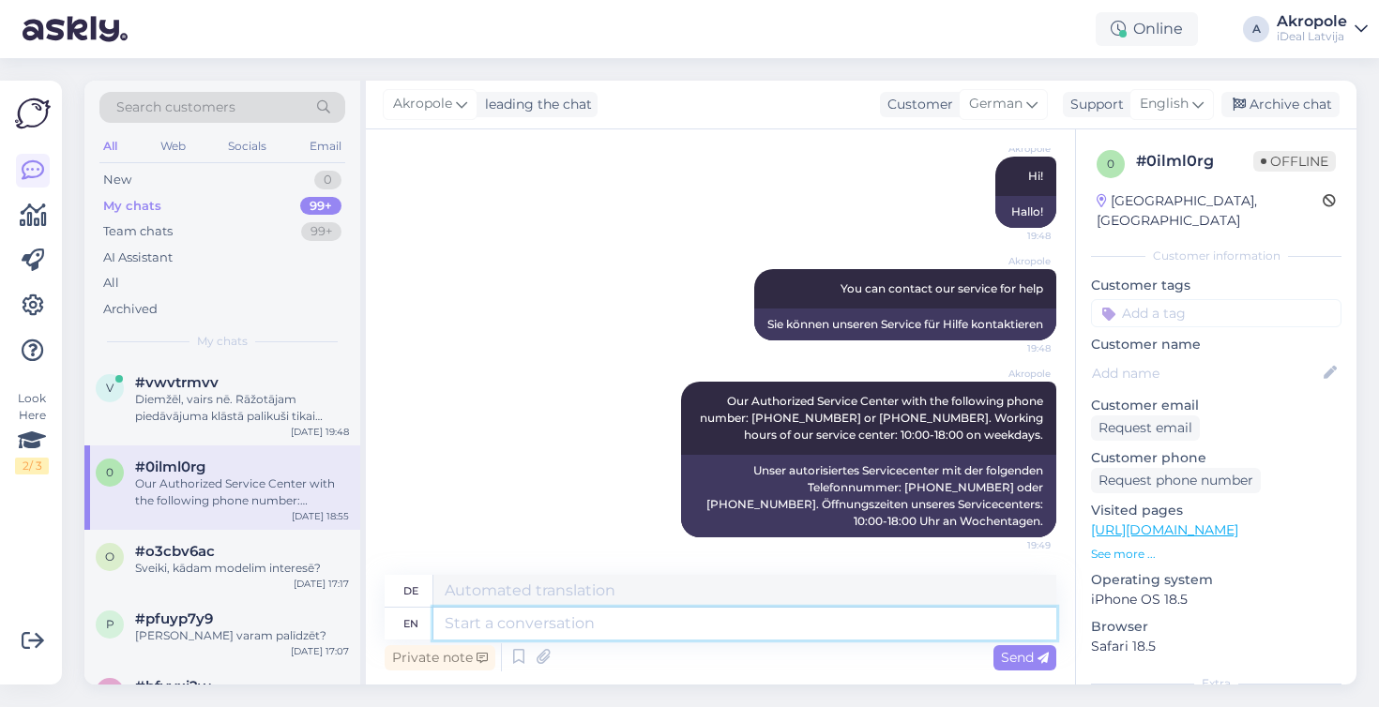
click at [498, 632] on textarea at bounding box center [744, 624] width 623 height 32
type textarea "Our"
type textarea "Unser"
type textarea "Our service l"
type textarea "Unser Service"
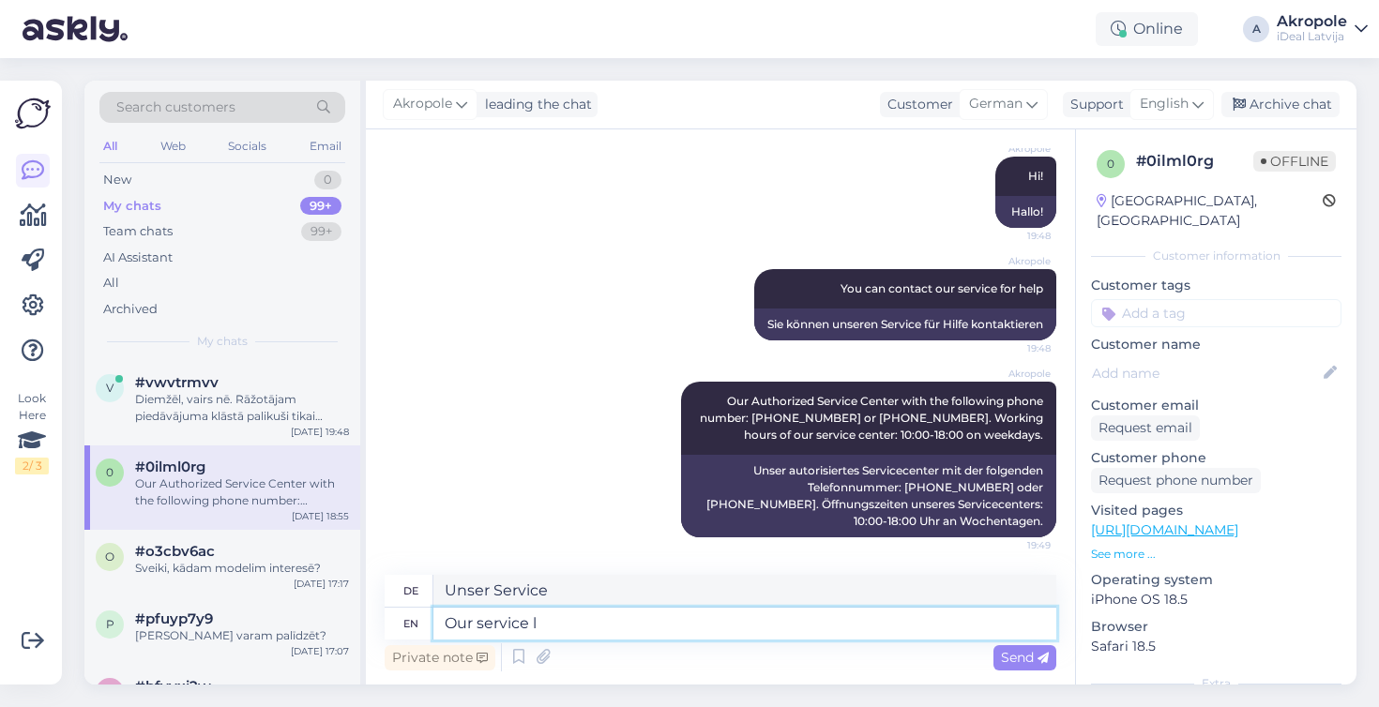
type textarea "Our service lk"
type textarea "Unser Service lk"
type textarea "Our service locations a"
type textarea "Unsere Servicestandorte"
type textarea "Our service locations are"
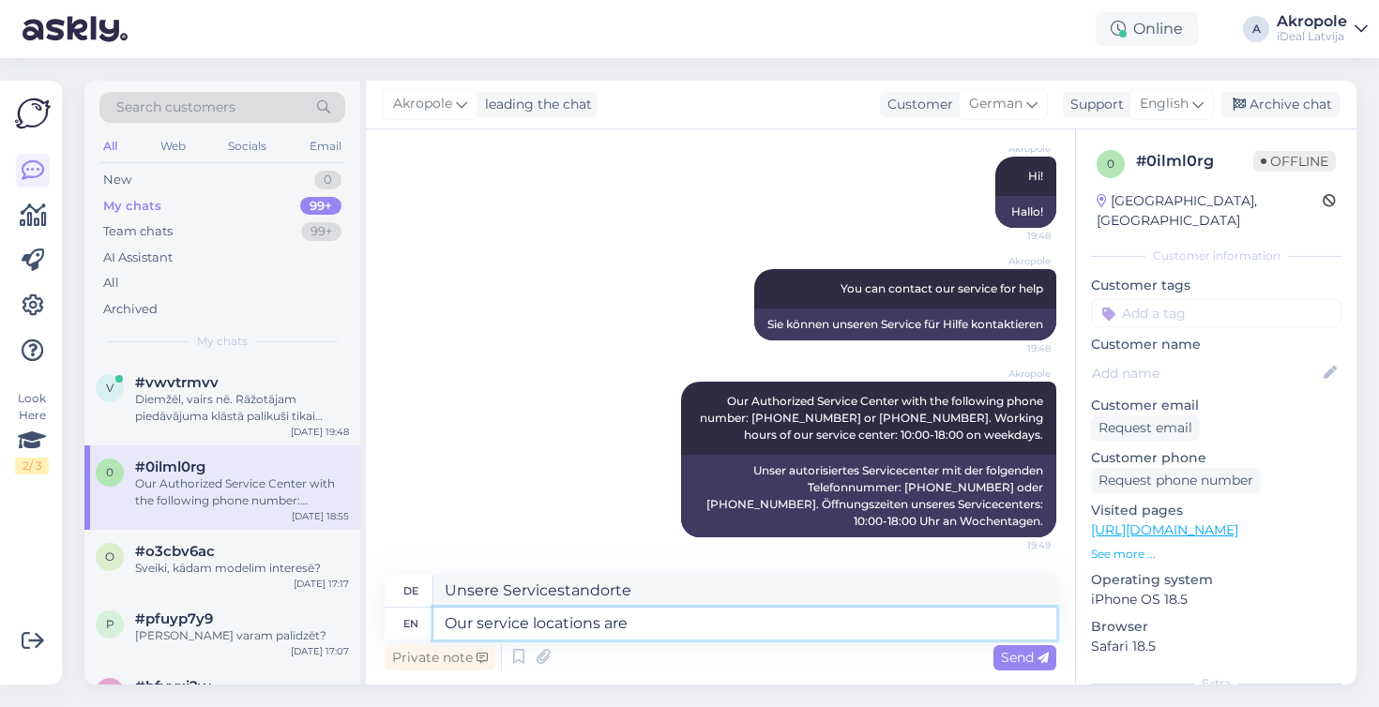
type textarea "Unsere Servicestandorte sind"
type textarea "Our service locations are [GEOGRAPHIC_DATA]"
type textarea "Unsere Servicestandorte sind [GEOGRAPHIC_DATA]"
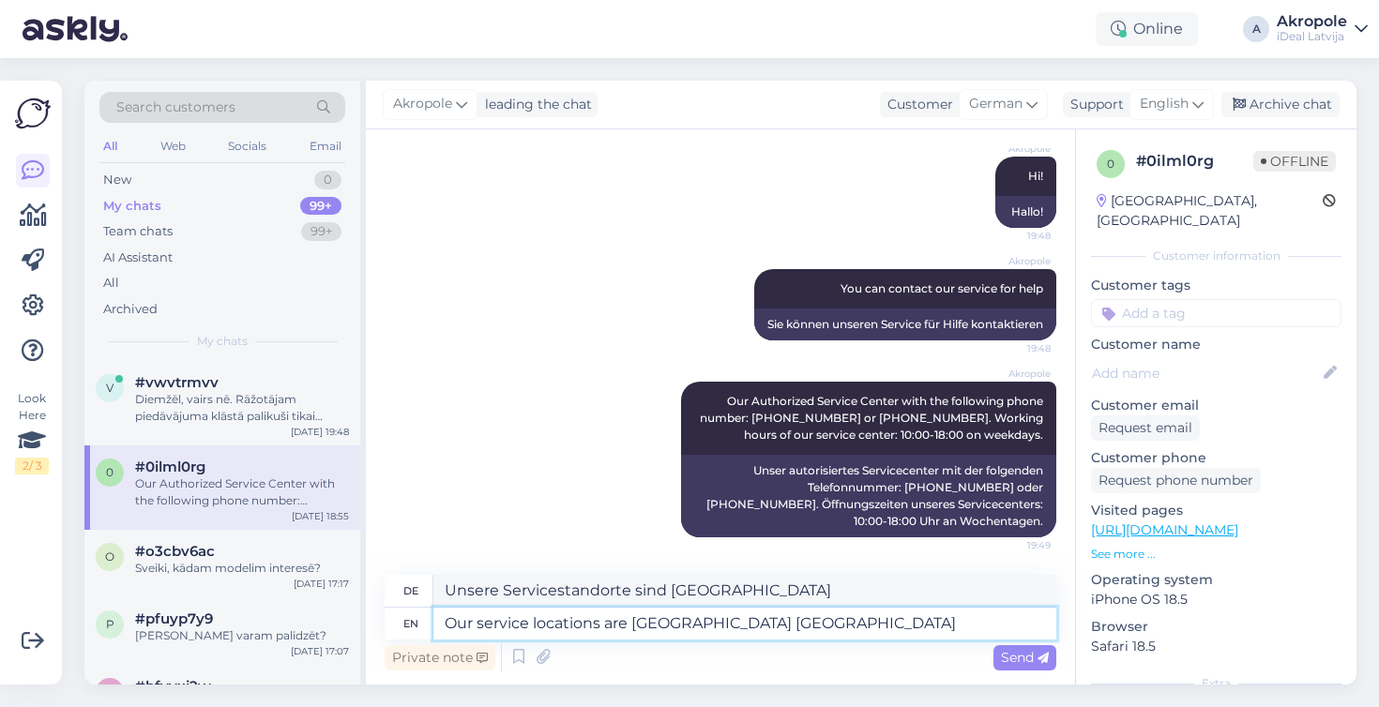
type textarea "Our service locations are [GEOGRAPHIC_DATA] [GEOGRAPHIC_DATA]"
type textarea "Unsere Servicestandorte sind [GEOGRAPHIC_DATA]"
type textarea "Our service locations are [GEOGRAPHIC_DATA] C&"
type textarea "Unsere Servicestandorte sind Akropole Rīga C"
type textarea "Our service locations are [GEOGRAPHIC_DATA] C&C"
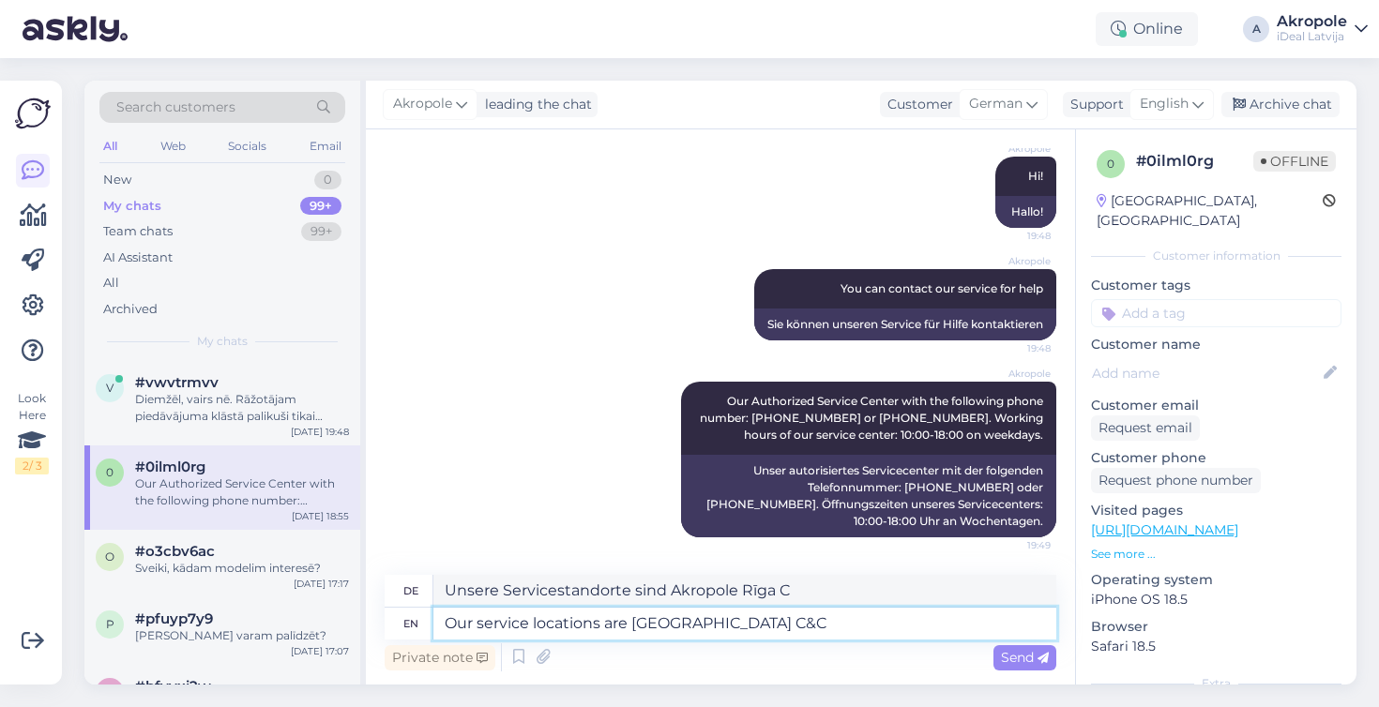
type textarea "Unsere Servicestandorte sind Akropole Rīga C&"
type textarea "Our service locations are [GEOGRAPHIC_DATA] C&C,"
type textarea "Unsere Servicestandorte sind Akropole Rīga C&C"
type textarea "Our service locations are [GEOGRAPHIC_DATA] C&C,"
type textarea "Unsere Servicestandorte sind Akropole Rīga C&C,"
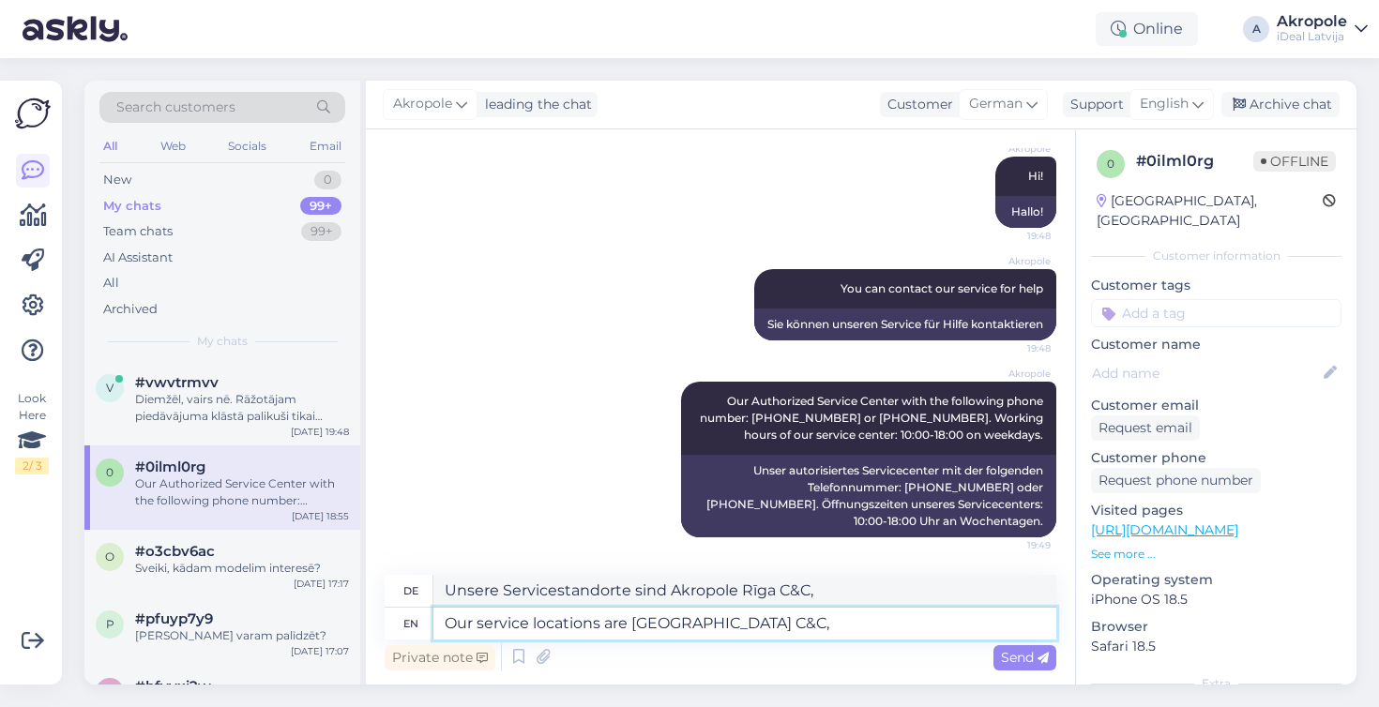
drag, startPoint x: 744, startPoint y: 622, endPoint x: 771, endPoint y: 624, distance: 27.3
click at [774, 624] on textarea "Our service locations are [GEOGRAPHIC_DATA] C&C," at bounding box center [744, 624] width 623 height 32
type textarea "Our service locations are [GEOGRAPHIC_DATA] [GEOGRAPHIC_DATA] ,"
type textarea "Unsere Servicestandorte sind [GEOGRAPHIC_DATA],"
click at [629, 625] on textarea "Our service locations are [GEOGRAPHIC_DATA] [GEOGRAPHIC_DATA]," at bounding box center [744, 624] width 623 height 32
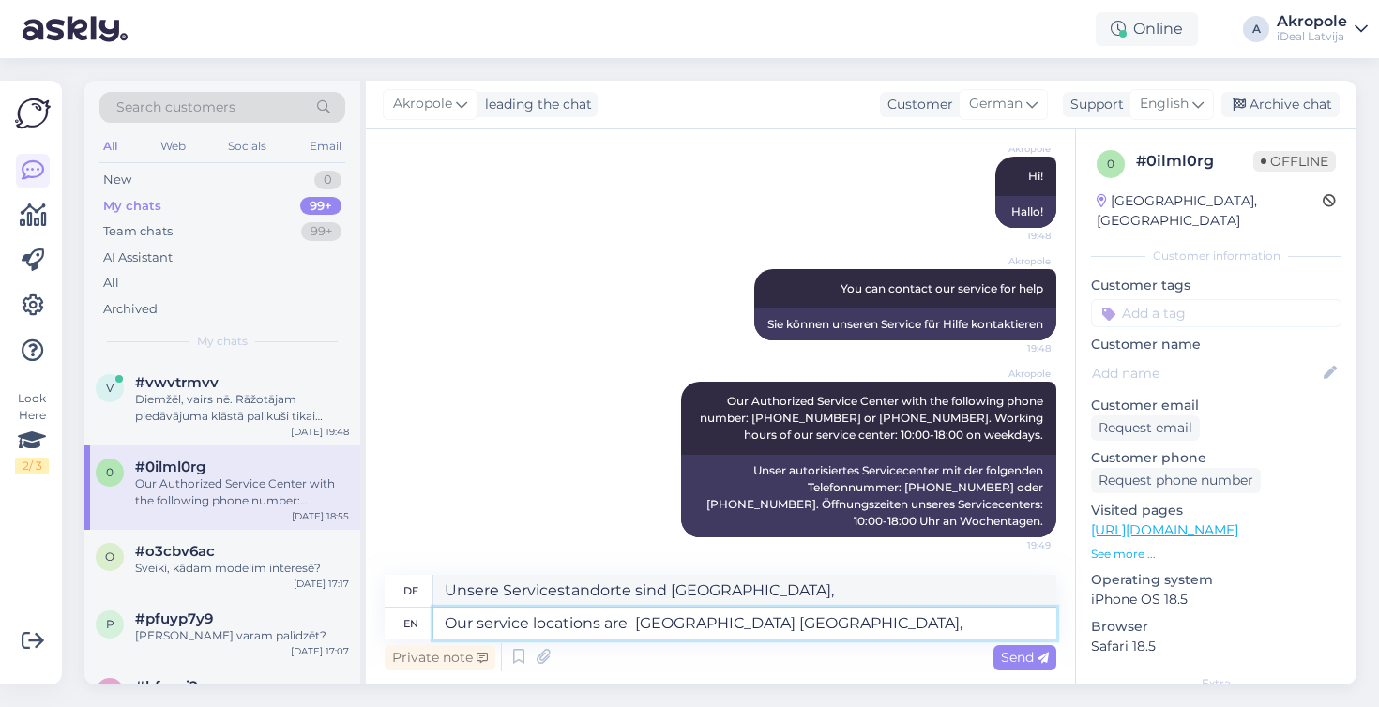
paste textarea "C&C"
type textarea "Our service locations are [GEOGRAPHIC_DATA],"
type textarea "Unsere Servicestandorte sind C&C Akropole [GEOGRAPHIC_DATA],"
click at [814, 630] on textarea "Our service locations are [GEOGRAPHIC_DATA]," at bounding box center [744, 624] width 623 height 32
click at [812, 615] on textarea "Our service locations are [GEOGRAPHIC_DATA]," at bounding box center [744, 624] width 623 height 32
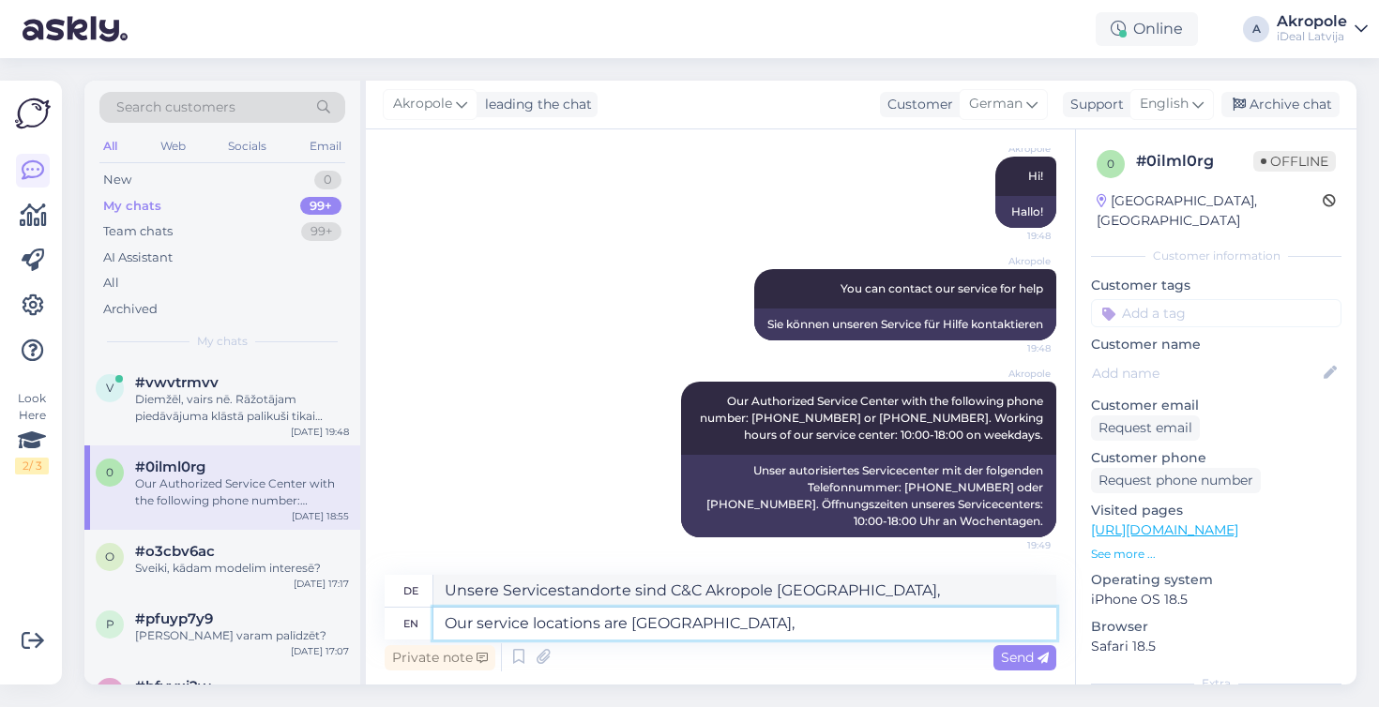
paste textarea "C&C"
type textarea "Our service locations are [GEOGRAPHIC_DATA], C&C"
type textarea "Unsere Servicestandorte sind C&C Akropole Rīga, C&C"
type textarea "Our service locations are [GEOGRAPHIC_DATA], [GEOGRAPHIC_DATA]"
type textarea "Unsere Servicestandorte sind C&C Akropole Rīga, C&C Akropole"
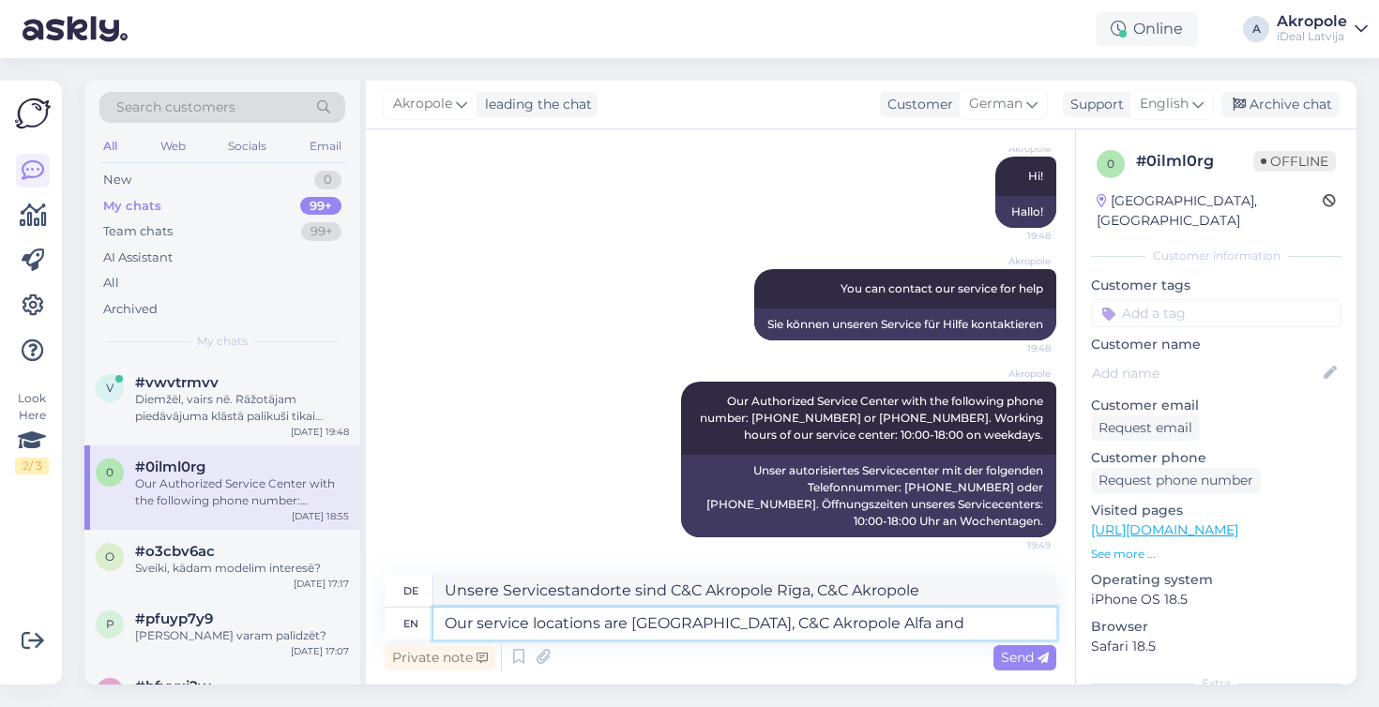
paste textarea "C&C"
type textarea "Our service locations are [GEOGRAPHIC_DATA], C&C Akropole Alfa and C&C Brī"
type textarea "Unsere Servicestandorte sind C&C Akropole Rīga, C&C Akropole Alfa und C&C"
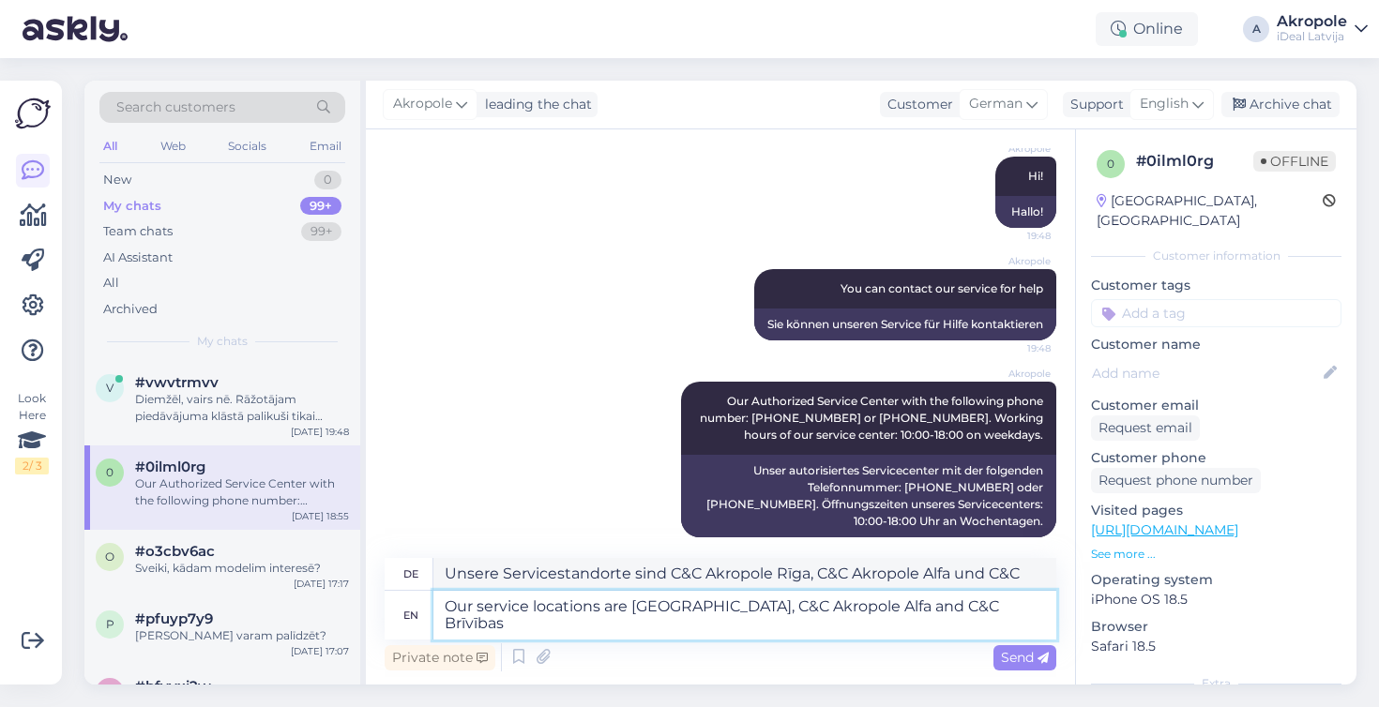
type textarea "Our service locations are [GEOGRAPHIC_DATA], C&C Akropole Alfa and C&C Brīvības…"
type textarea "Unsere Servicestandorte sind C&C Akropole Rīga, C&C Akropole Alfa und C&C Brīvī…"
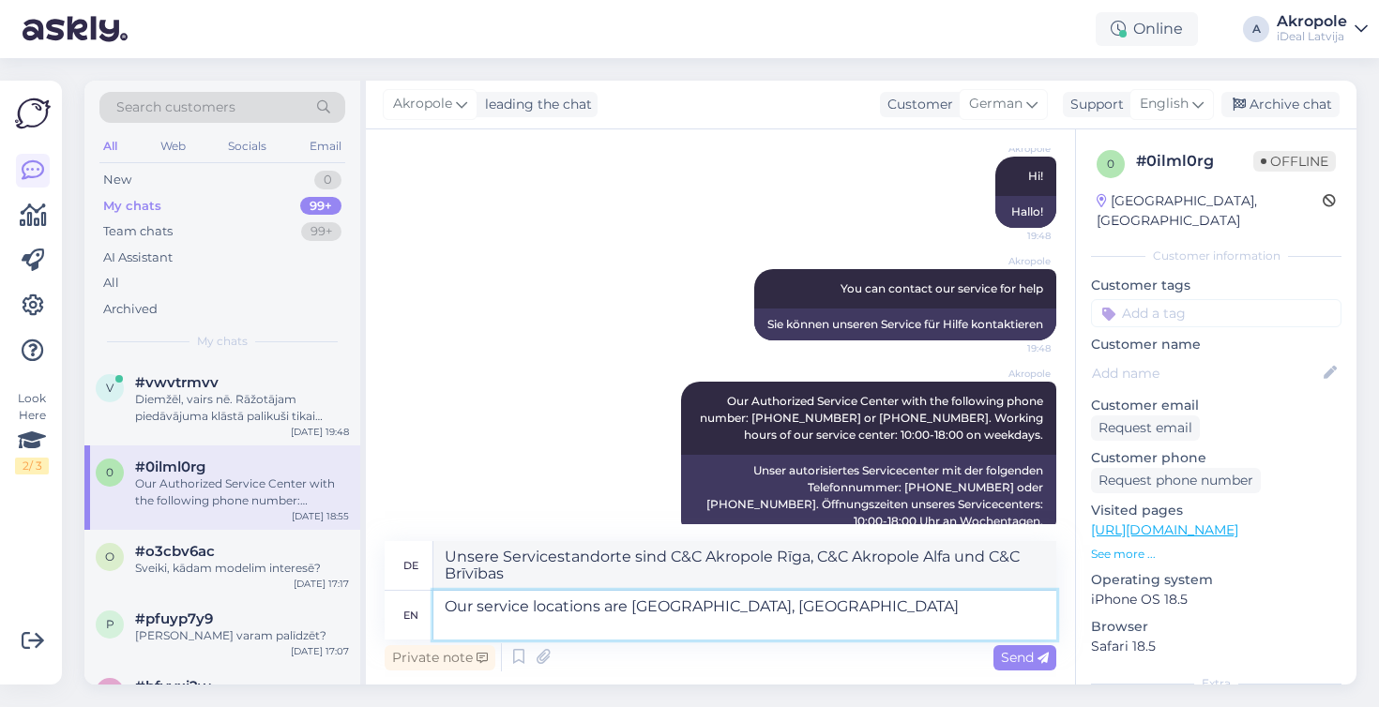
type textarea "Our service locations are [GEOGRAPHIC_DATA], [GEOGRAPHIC_DATA]"
type textarea "Unsere Servicestandorte sind C&C Akropole Rīga, C&C Akropole Alfa und [GEOGRAPH…"
type textarea "Our service locations are [GEOGRAPHIC_DATA], [GEOGRAPHIC_DATA][STREET_ADDRESS]"
type textarea "Unsere Servicestandorte sind C&C Akropole Rīga, C&C Akropole Alfa und [GEOGRAPH…"
type textarea "Our service locations are [GEOGRAPHIC_DATA], [GEOGRAPHIC_DATA][STREET_ADDRESS]"
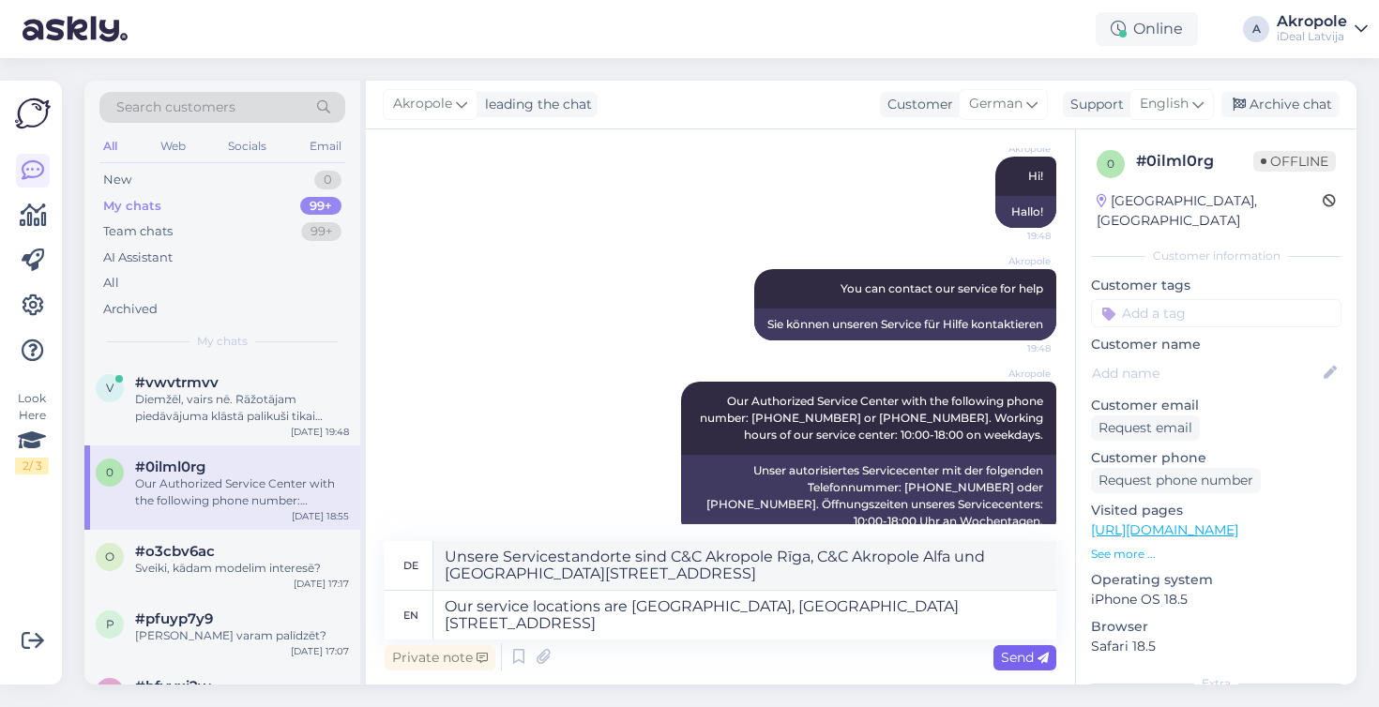
click at [1035, 659] on span "Send" at bounding box center [1025, 657] width 48 height 17
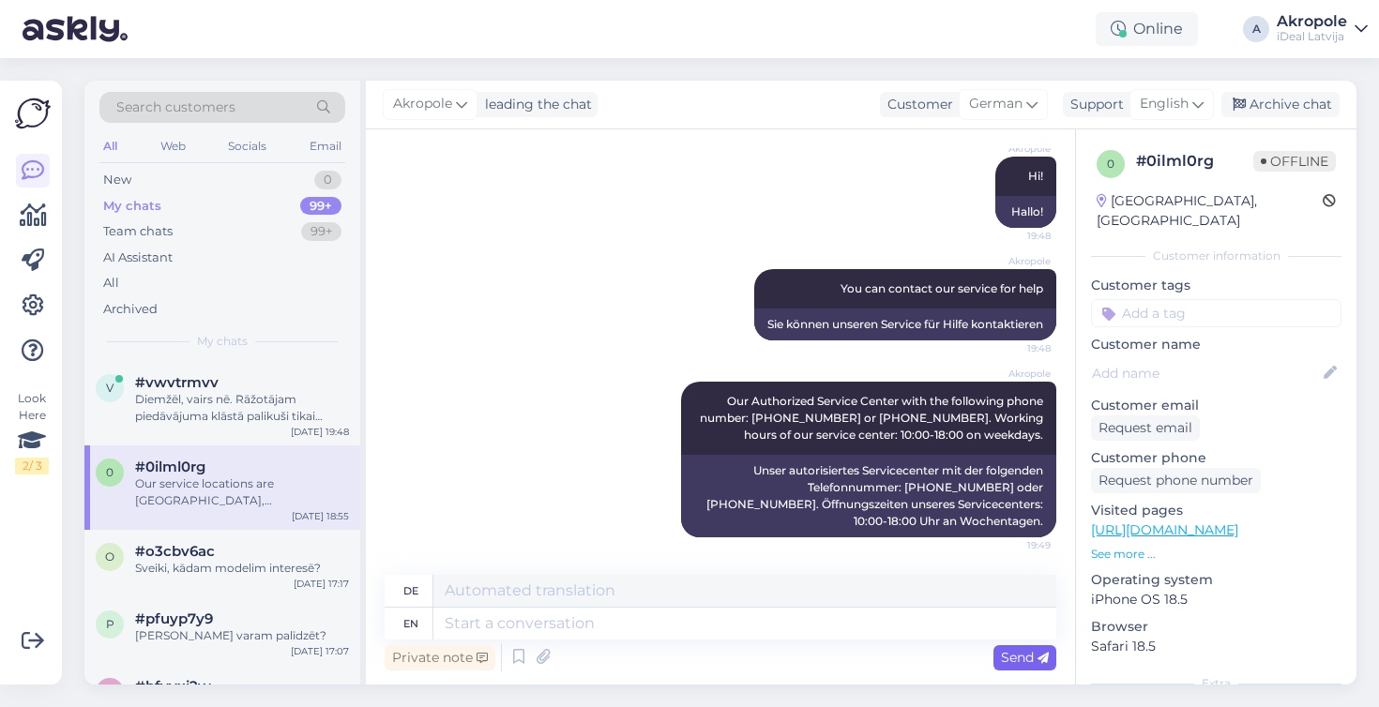
scroll to position [350, 0]
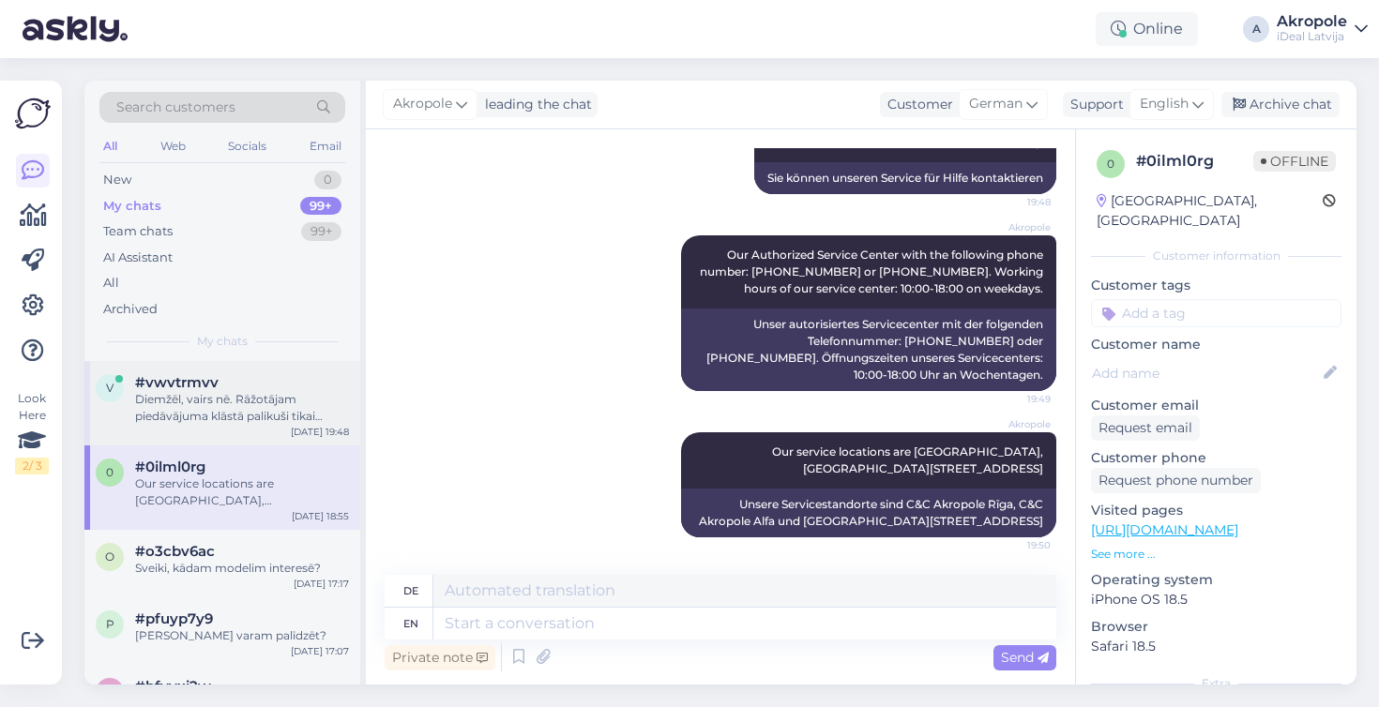
click at [224, 402] on div "Diemžēl, vairs nē. Rāžotājam piedāvājuma klāstā palikuši tikai telefoni, sākot …" at bounding box center [242, 408] width 214 height 34
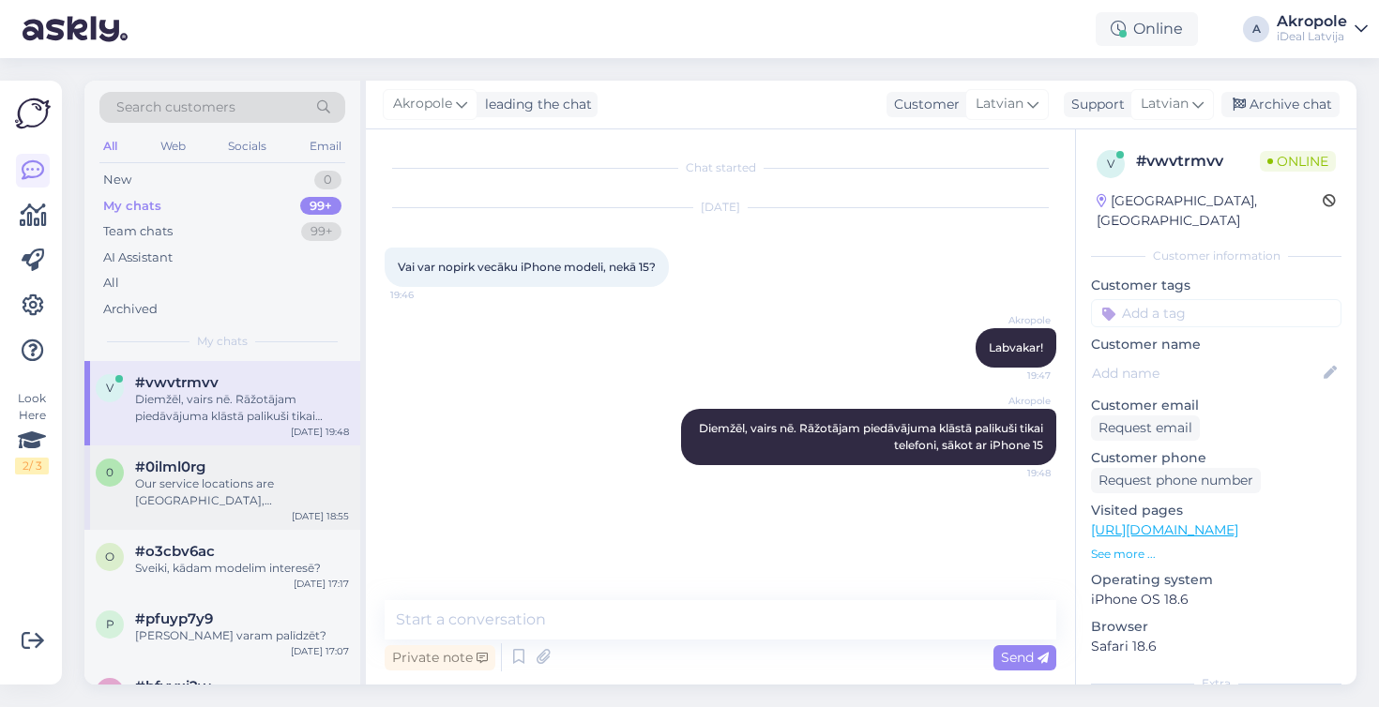
click at [265, 507] on div "0 #0ilml0rg Our service locations are [GEOGRAPHIC_DATA] [DATE] 18:55" at bounding box center [222, 488] width 276 height 84
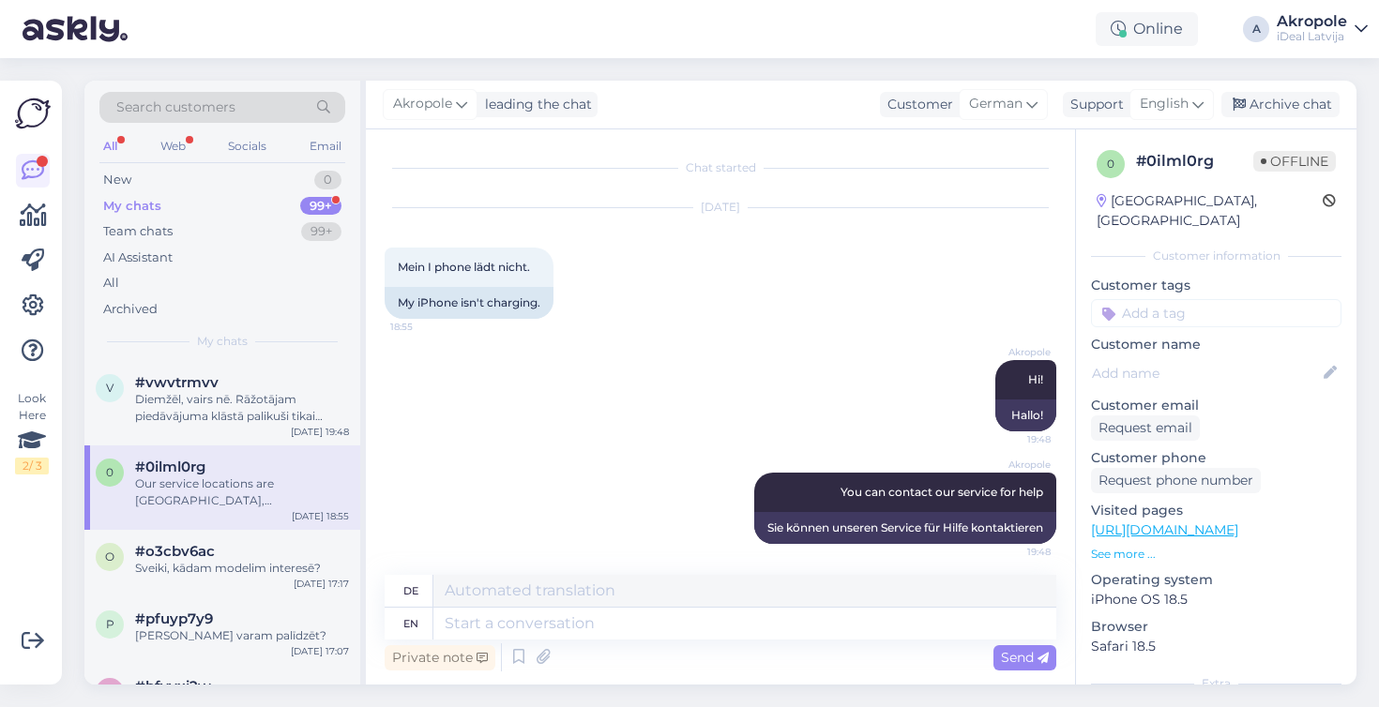
click at [301, 201] on div "99+" at bounding box center [320, 206] width 41 height 19
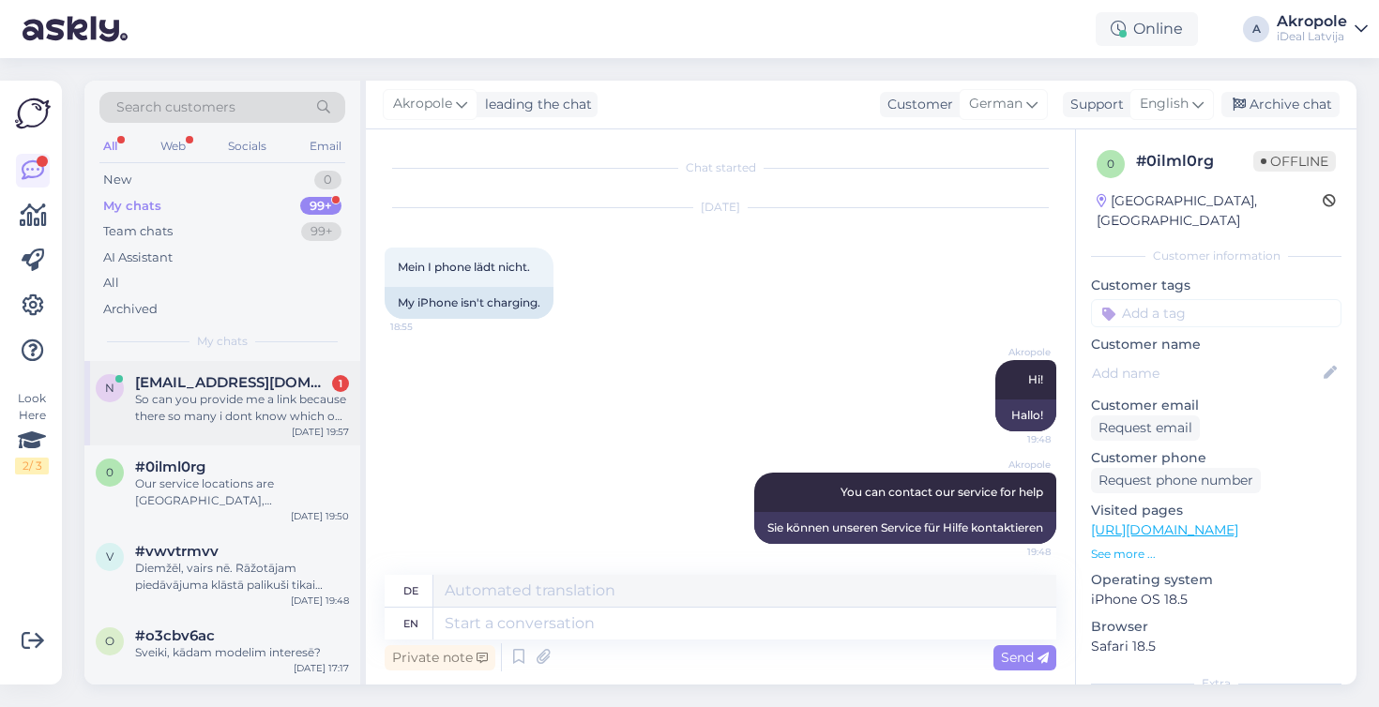
click at [240, 420] on div "So can you provide me a link because there so many i dont know which one is gen…" at bounding box center [242, 408] width 214 height 34
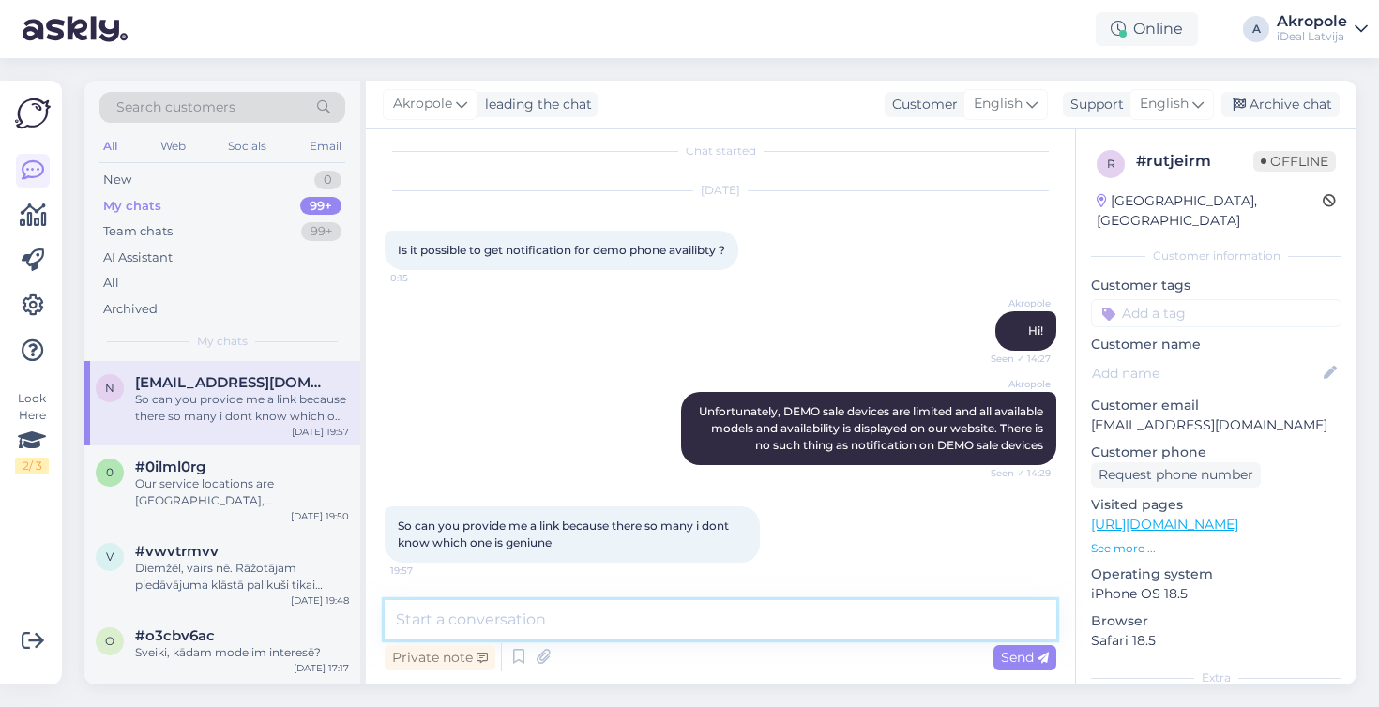
click at [558, 631] on textarea at bounding box center [721, 619] width 672 height 39
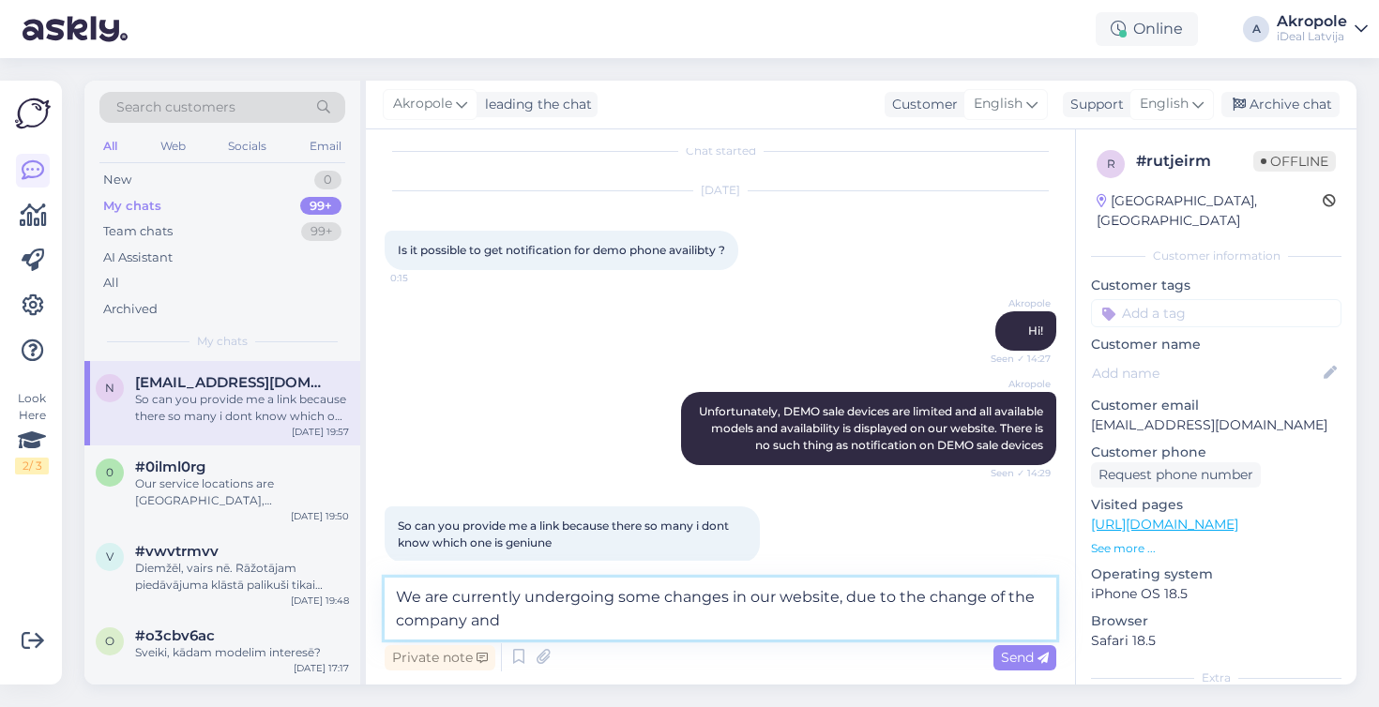
click at [839, 609] on textarea "We are currently undergoing some changes in our website, due to the change of t…" at bounding box center [721, 609] width 672 height 62
click at [466, 623] on textarea "We are currently undergoing some changes in our website, due to the change of t…" at bounding box center [721, 609] width 672 height 62
click at [527, 626] on textarea "We are currently undergoing some changes in our website, due to the change of t…" at bounding box center [721, 609] width 672 height 62
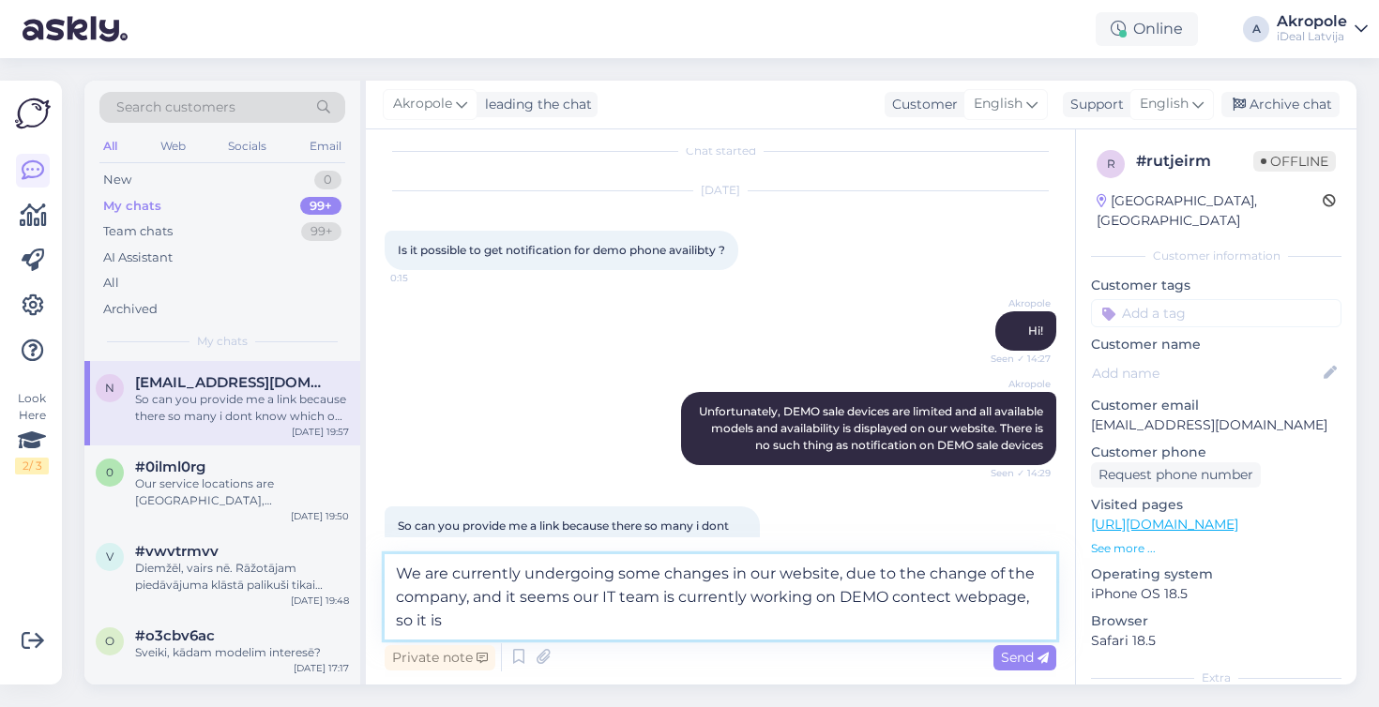
click at [946, 602] on textarea "We are currently undergoing some changes in our website, due to the change of t…" at bounding box center [721, 596] width 672 height 85
click at [589, 624] on textarea "We are currently undergoing some changes in our website, due to the change of t…" at bounding box center [721, 596] width 672 height 85
click at [457, 624] on textarea "We are currently undergoing some changes in our website, due to the change of t…" at bounding box center [721, 596] width 672 height 85
click at [584, 612] on textarea "We are currently undergoing some changes in our website, due to the change of t…" at bounding box center [721, 596] width 672 height 85
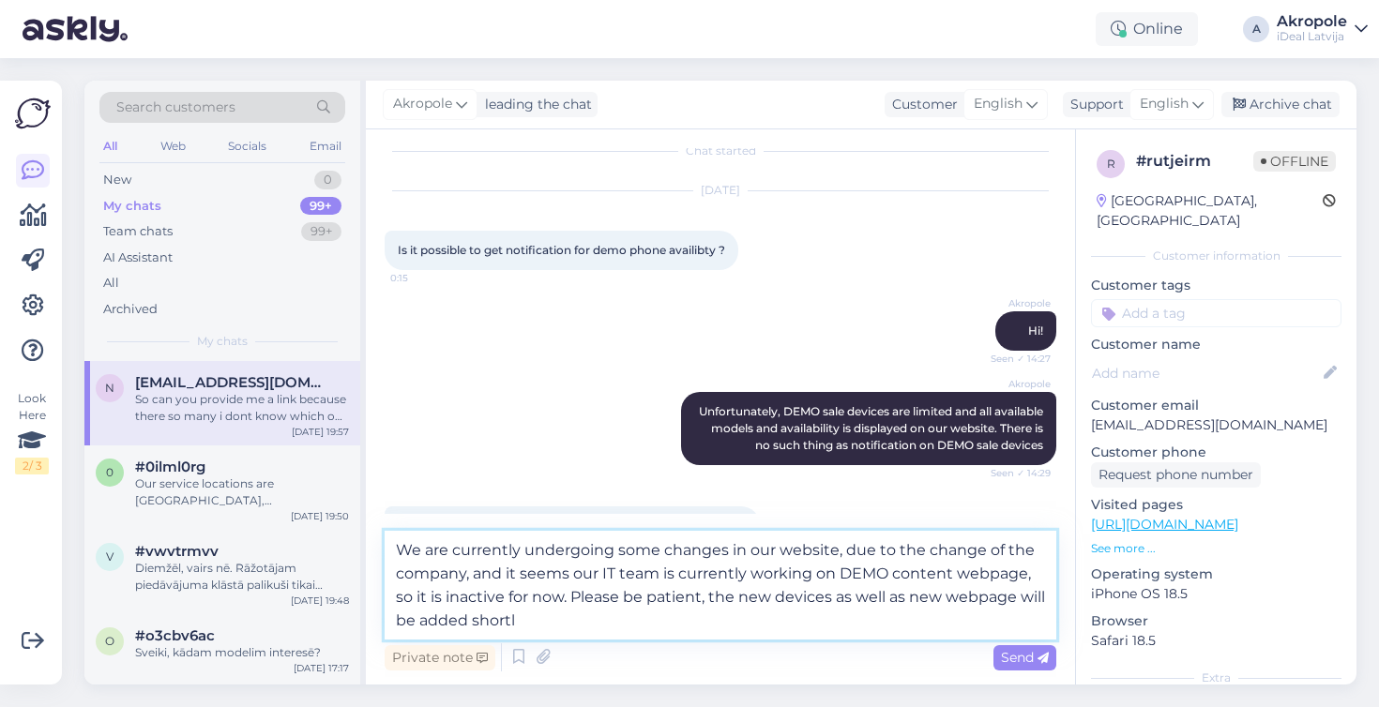
type textarea "We are currently undergoing some changes in our website, due to the change of t…"
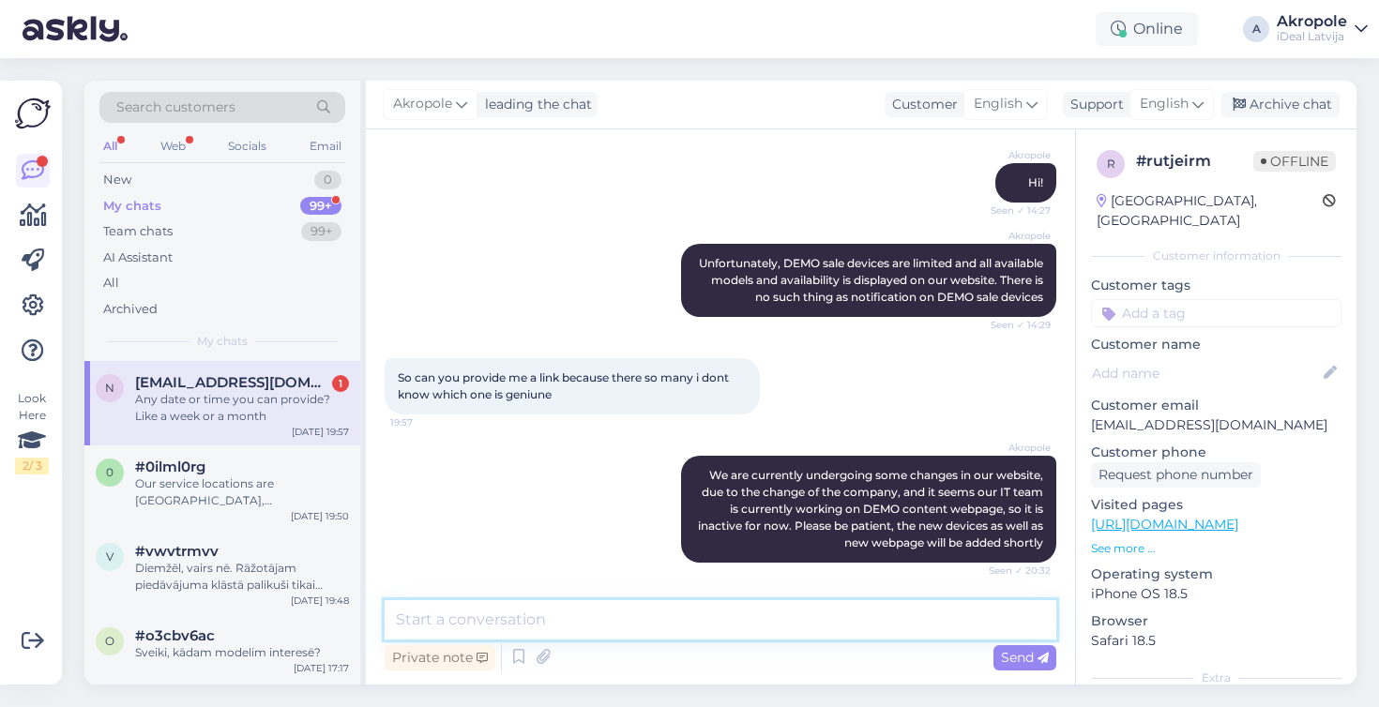
scroll to position [246, 0]
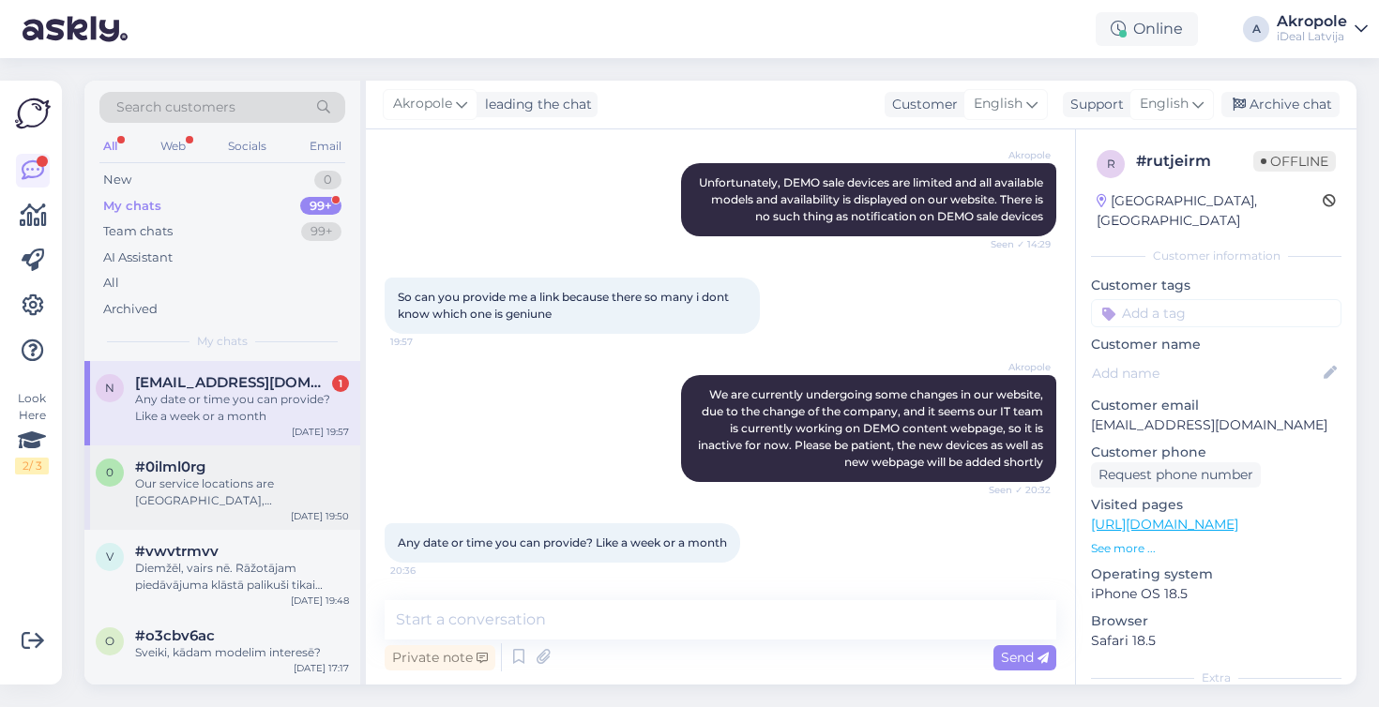
click at [279, 464] on div "#0ilml0rg" at bounding box center [242, 467] width 214 height 17
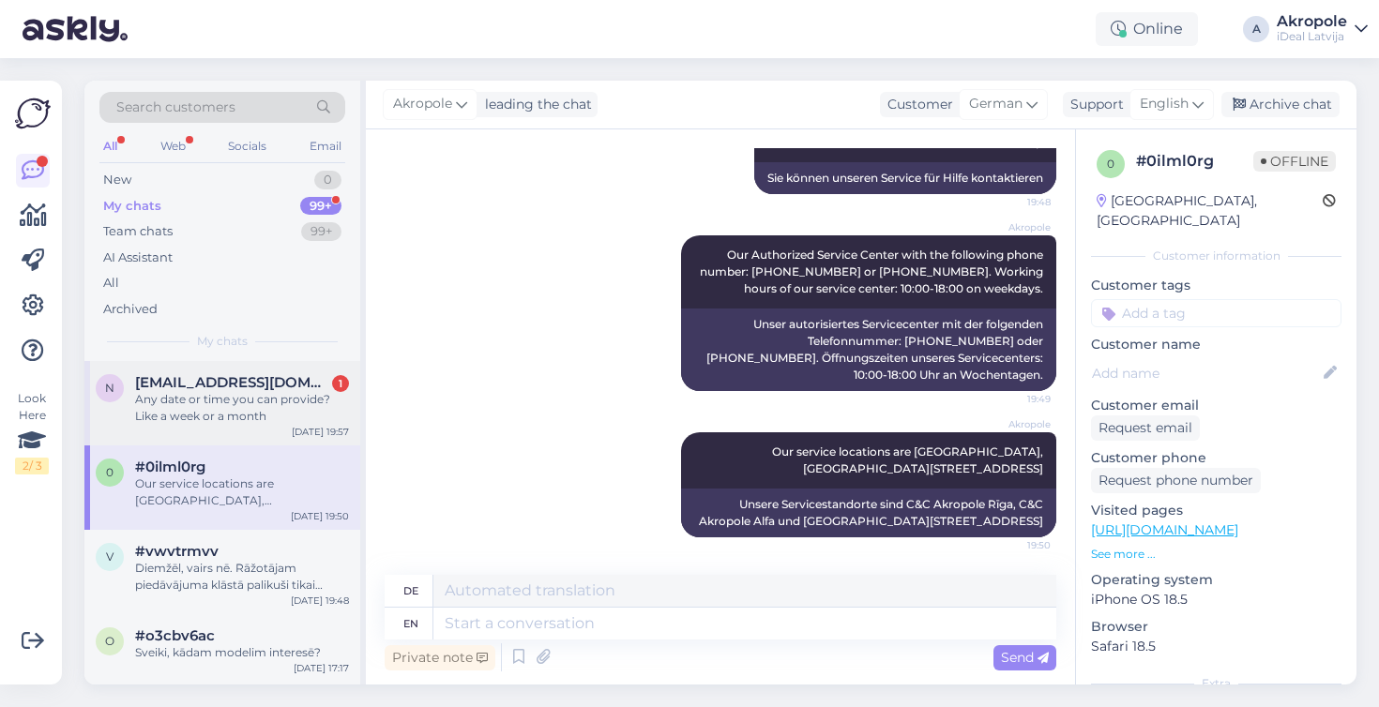
click at [280, 420] on div "Any date or time you can provide? Like a week or a month" at bounding box center [242, 408] width 214 height 34
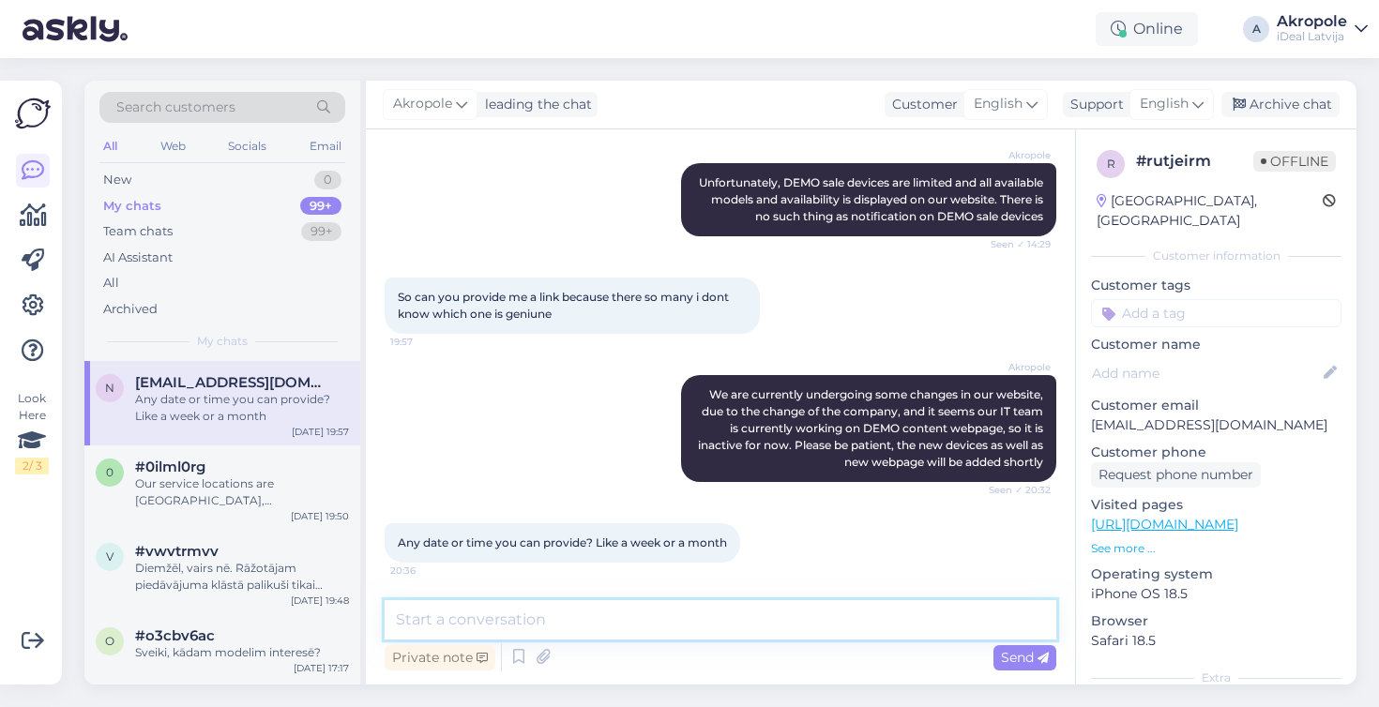
click at [535, 623] on textarea at bounding box center [721, 619] width 672 height 39
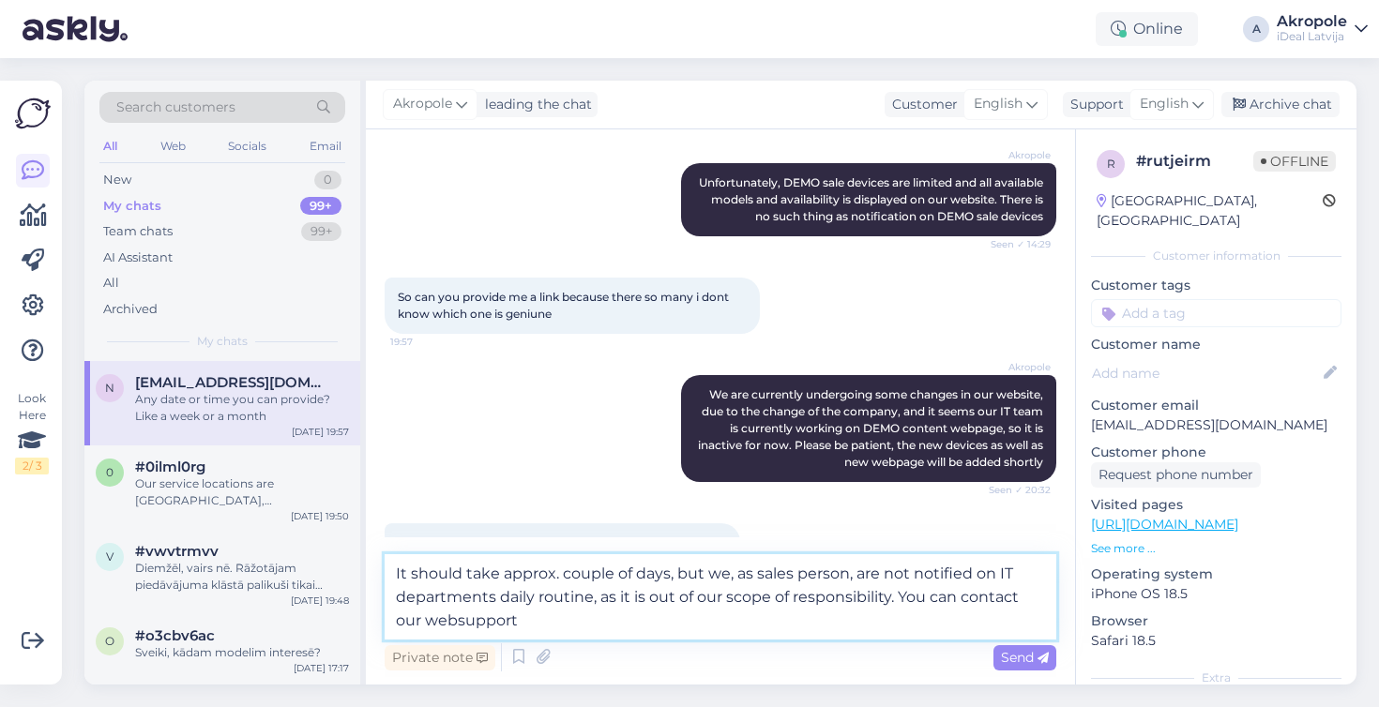
click at [455, 622] on textarea "It should take approx. couple of days, but we, as sales person, are not notifie…" at bounding box center [721, 596] width 672 height 85
click at [558, 628] on textarea "It should take approx. couple of days, but we, as sales person, are not notifie…" at bounding box center [721, 596] width 672 height 85
paste textarea "[EMAIL_ADDRESS][DOMAIN_NAME]"
click at [522, 627] on textarea "It should take approx. couple of days, but we, as sales person, are not notifie…" at bounding box center [721, 596] width 672 height 85
type textarea "It should take approx. couple of days, but we, as sales person, are not notifie…"
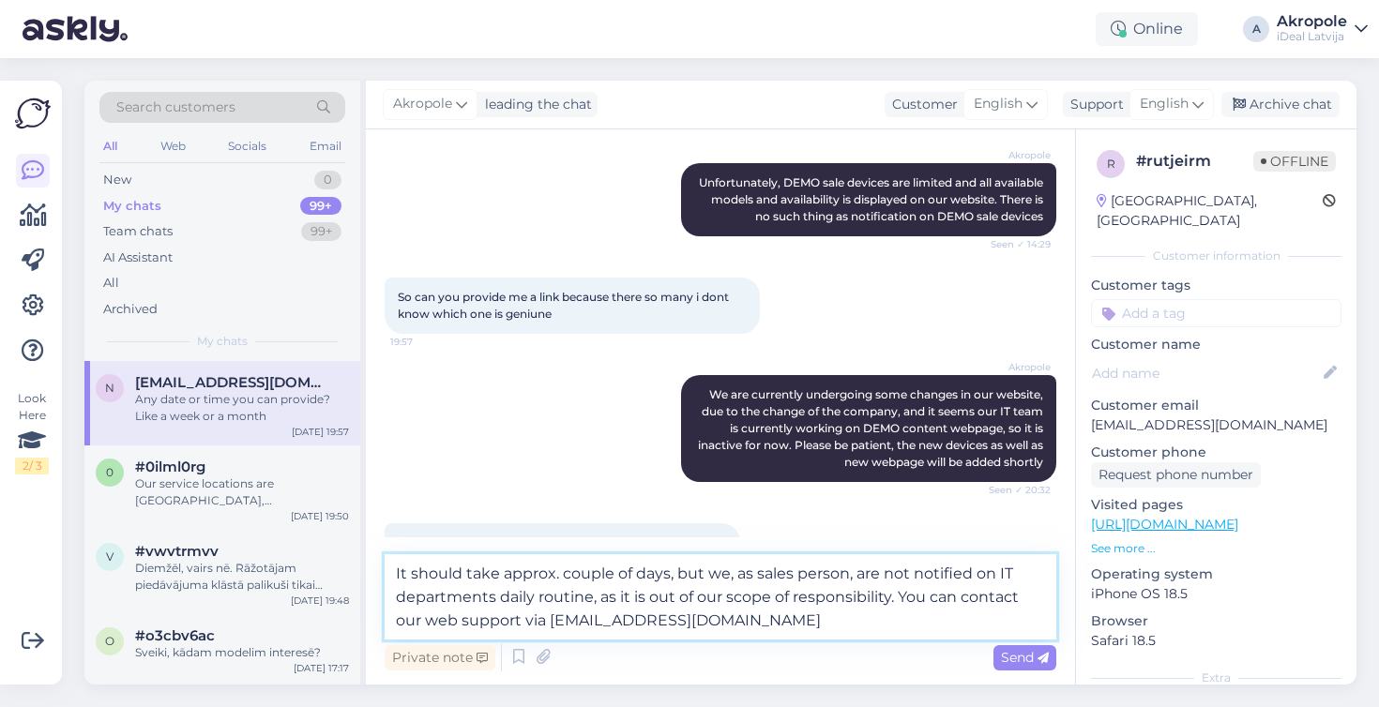
click at [765, 624] on textarea "It should take approx. couple of days, but we, as sales person, are not notifie…" at bounding box center [721, 596] width 672 height 85
click at [747, 628] on textarea "It should take approx. couple of days, but we, as sales person, are not notifie…" at bounding box center [721, 596] width 672 height 85
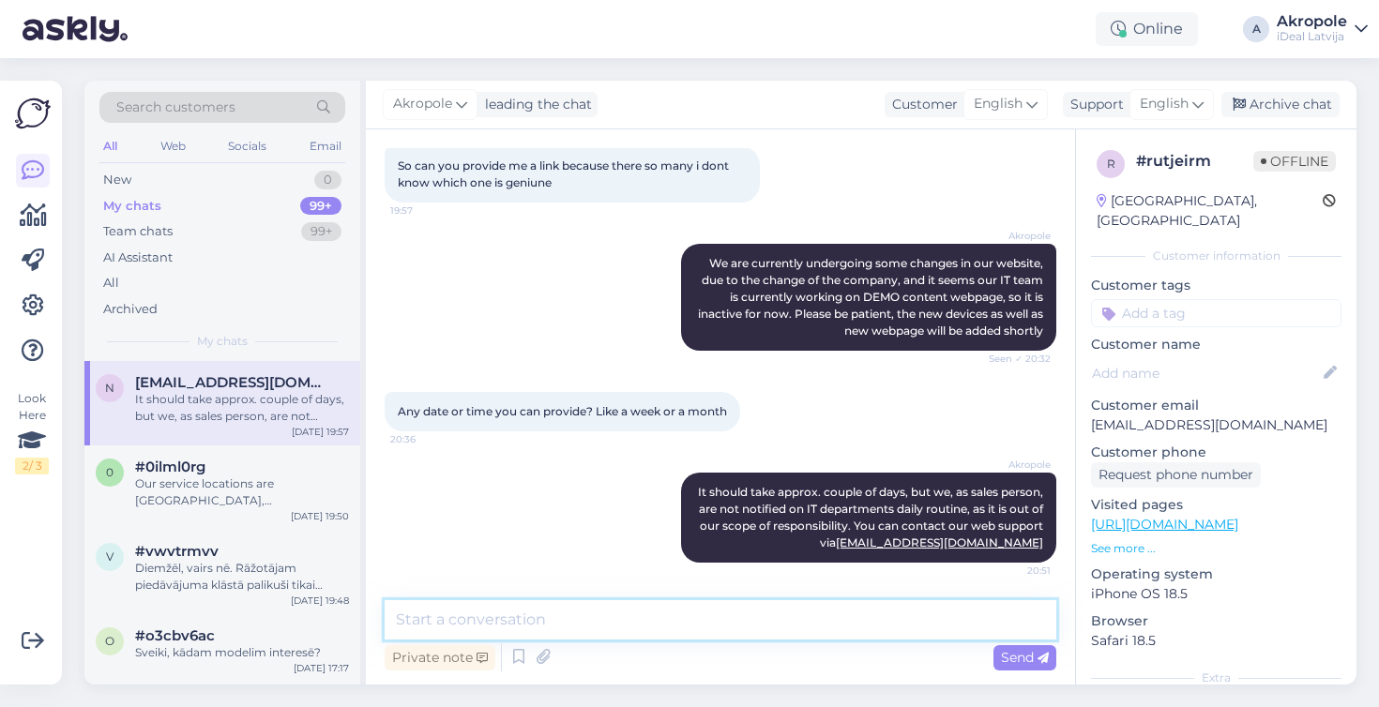
scroll to position [377, 0]
